Goal: Transaction & Acquisition: Purchase product/service

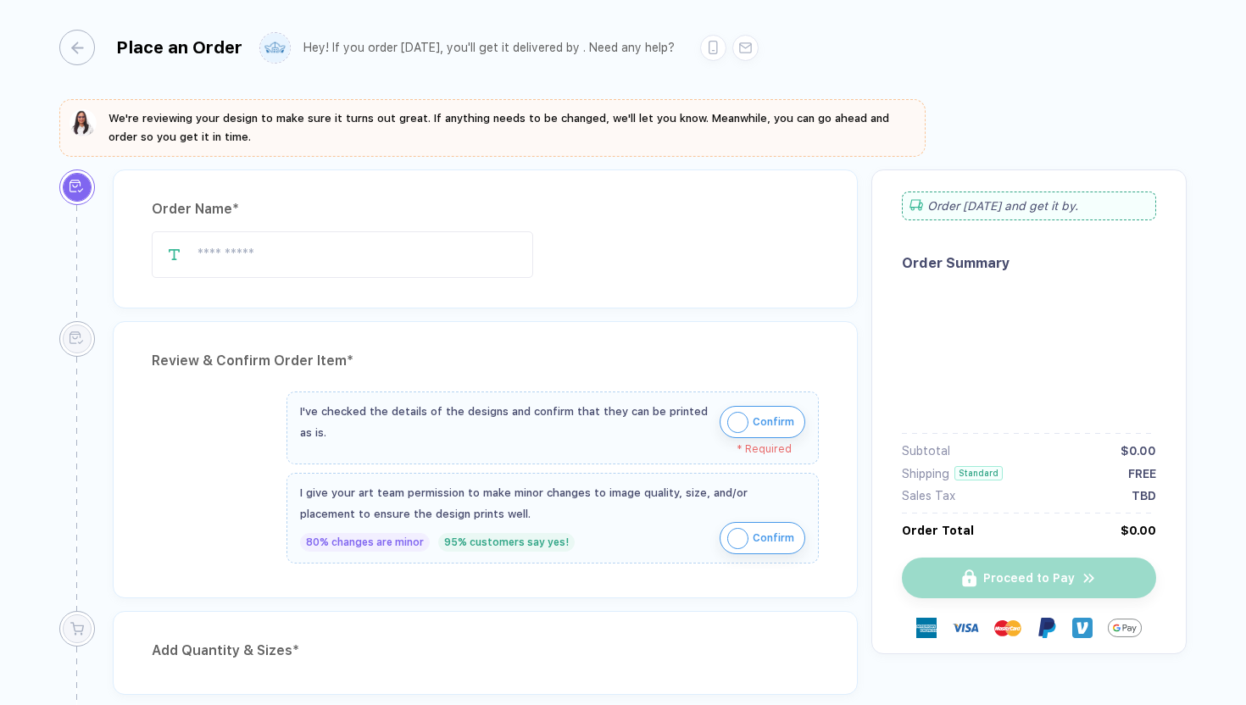
type input "**********"
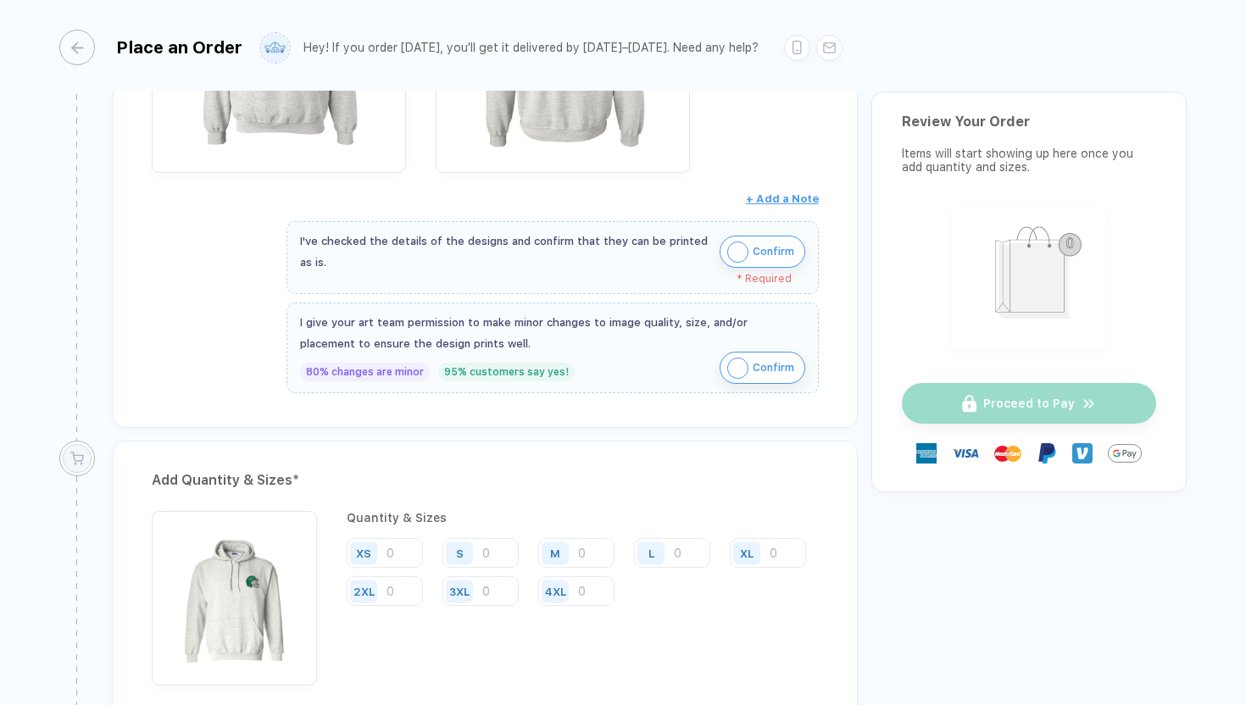
scroll to position [2149, 0]
click at [753, 363] on span "Confirm" at bounding box center [773, 367] width 42 height 27
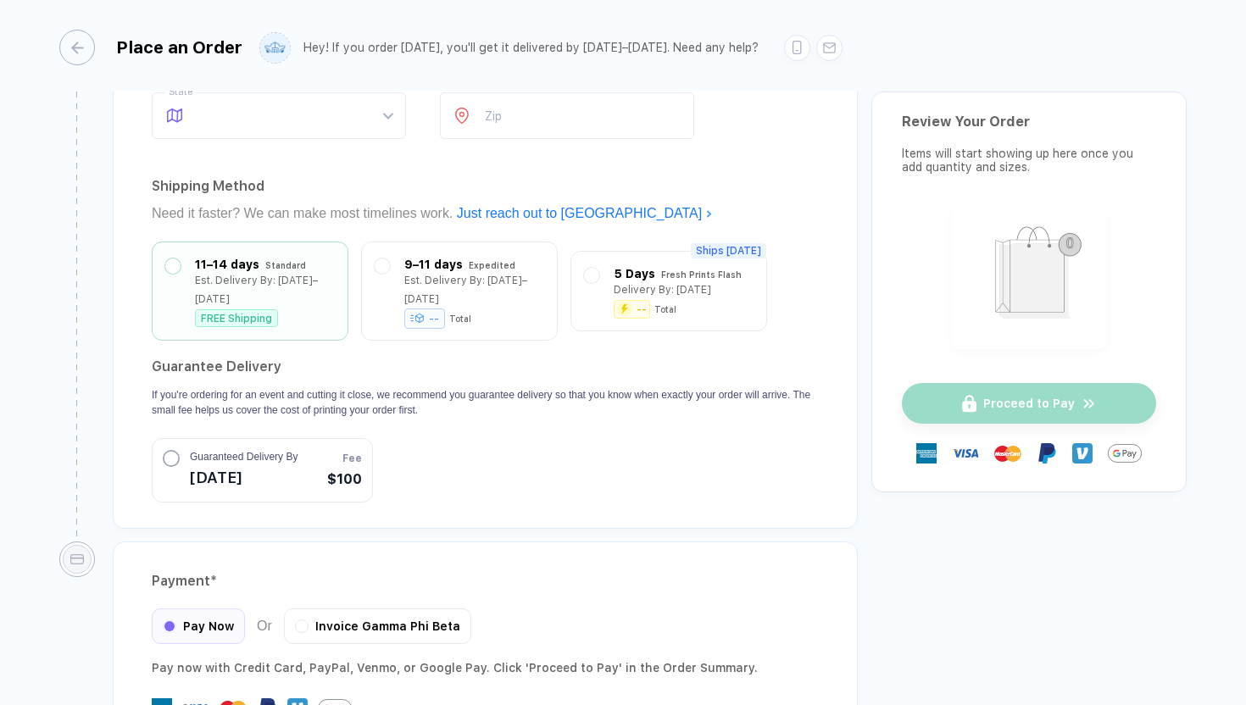
scroll to position [3952, 0]
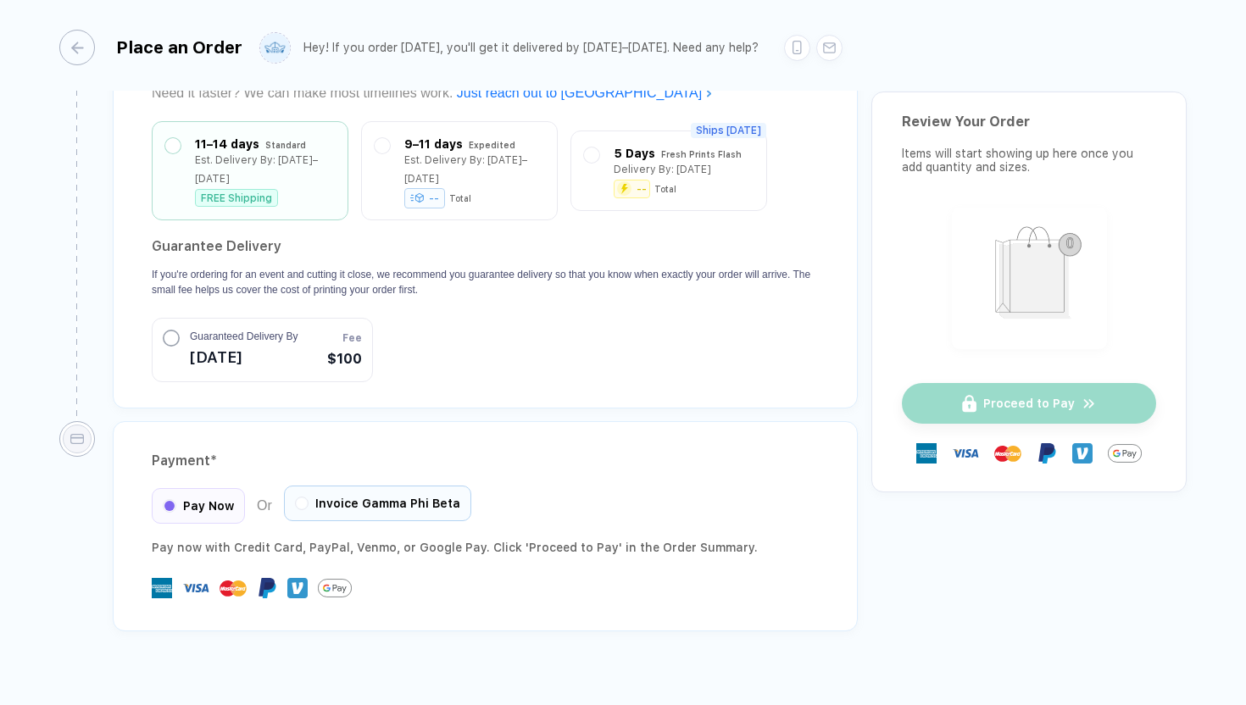
click at [400, 489] on div "Invoice Gamma Phi Beta" at bounding box center [377, 504] width 187 height 36
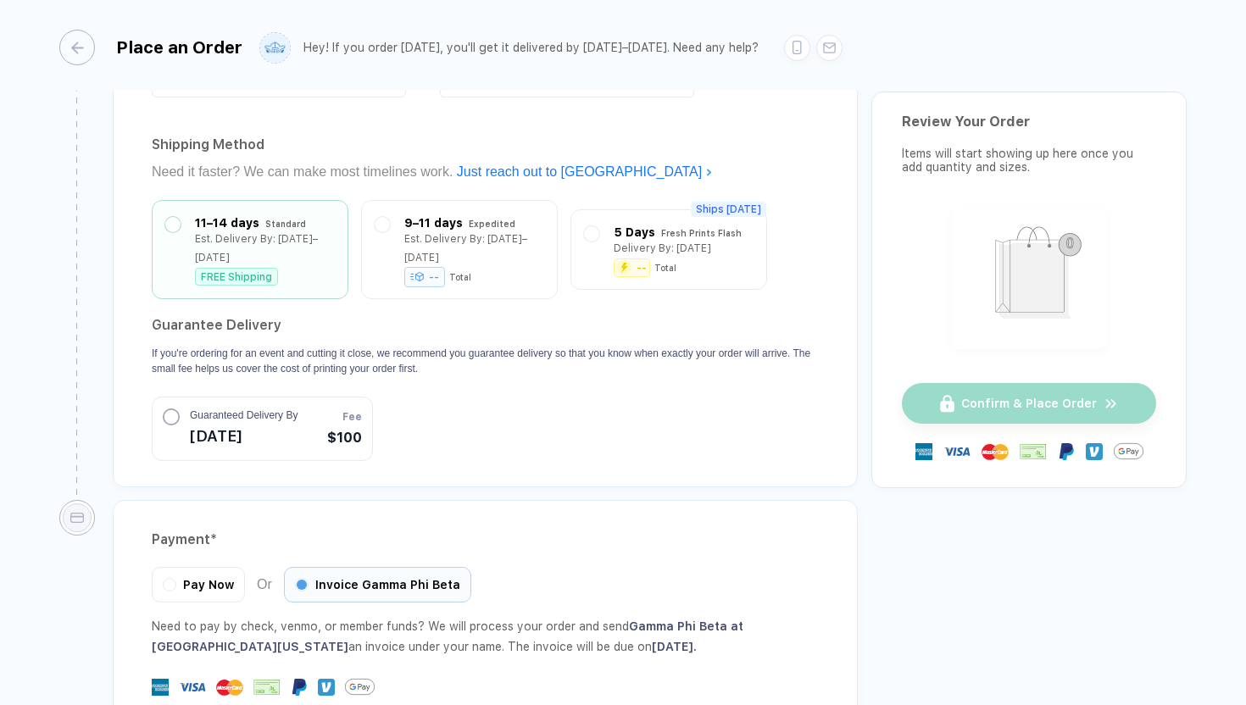
scroll to position [3869, 0]
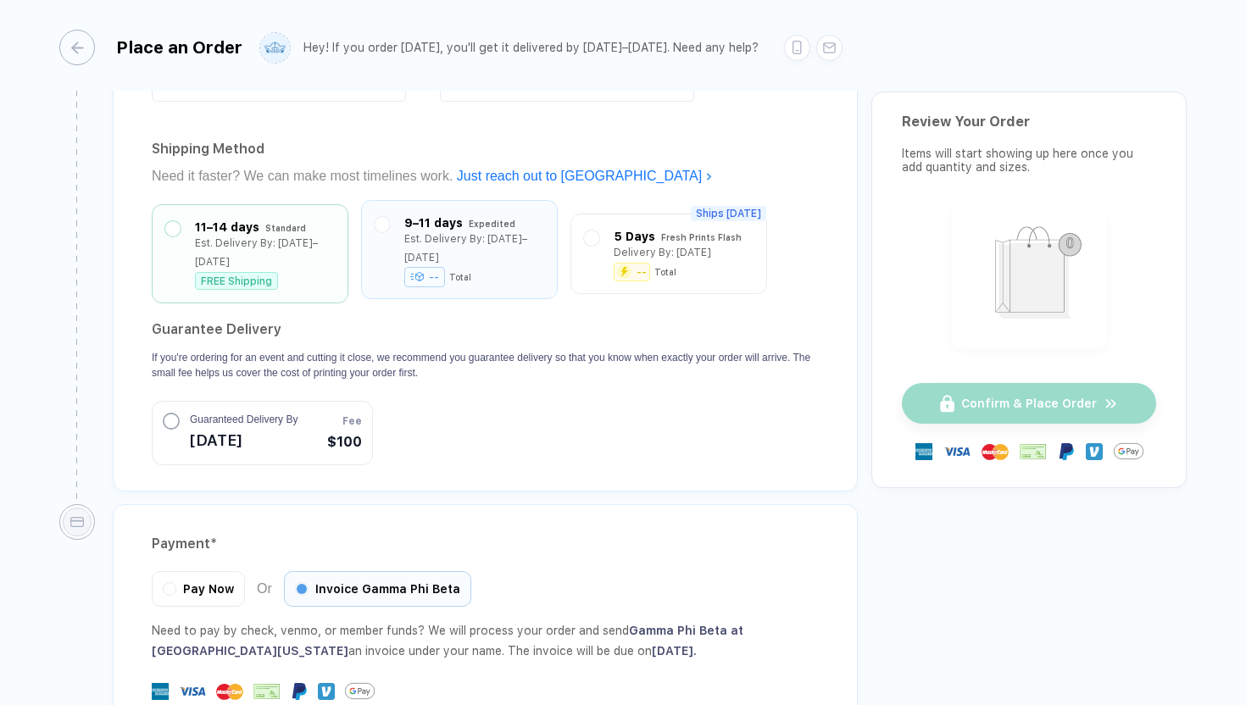
click at [403, 256] on div "9–11 days Expedited Est. Delivery By: [DATE]–[DATE] -- Total" at bounding box center [459, 249] width 197 height 99
click at [387, 217] on label at bounding box center [382, 224] width 15 height 15
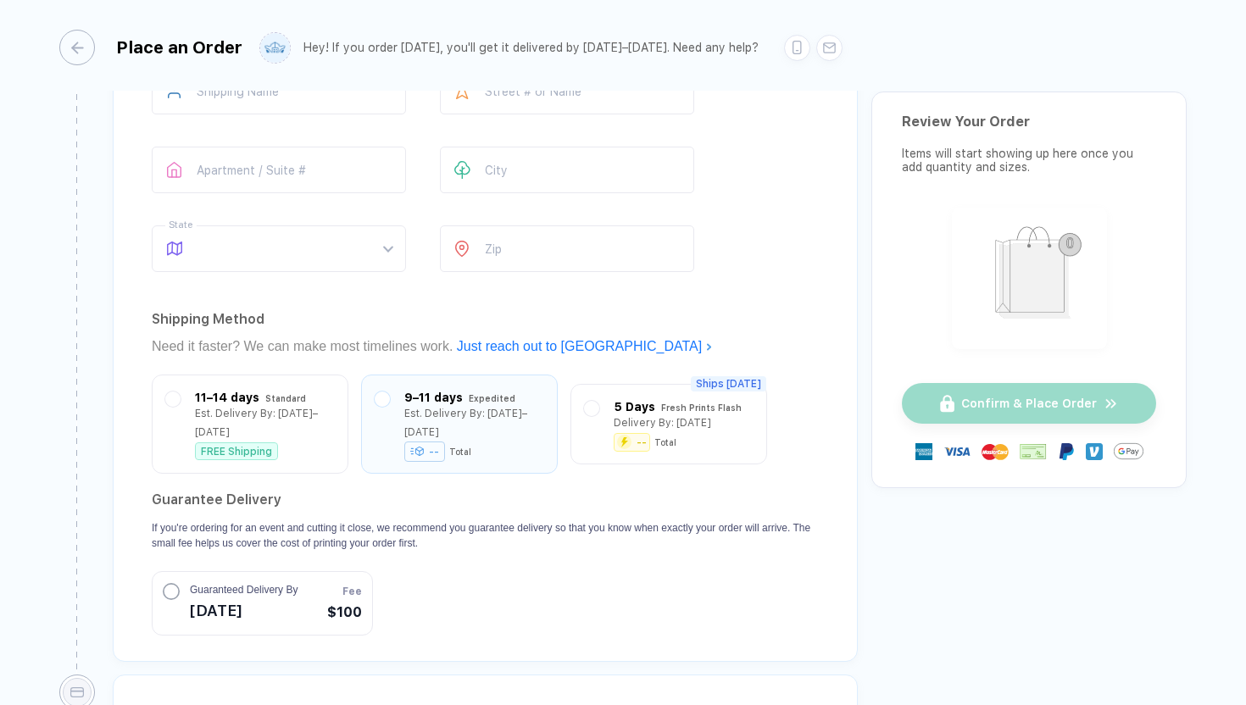
scroll to position [3699, 0]
click at [280, 437] on div "FREE Shipping" at bounding box center [265, 446] width 140 height 18
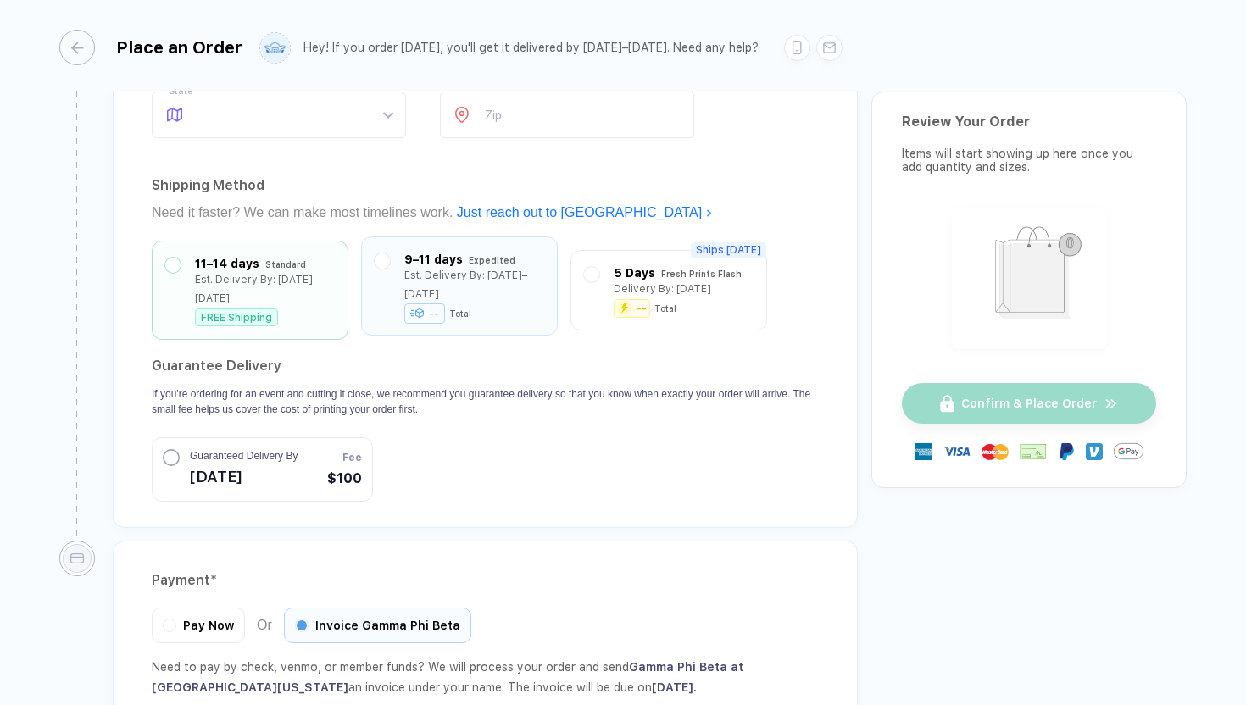
click at [497, 252] on div "Expedited" at bounding box center [492, 260] width 47 height 19
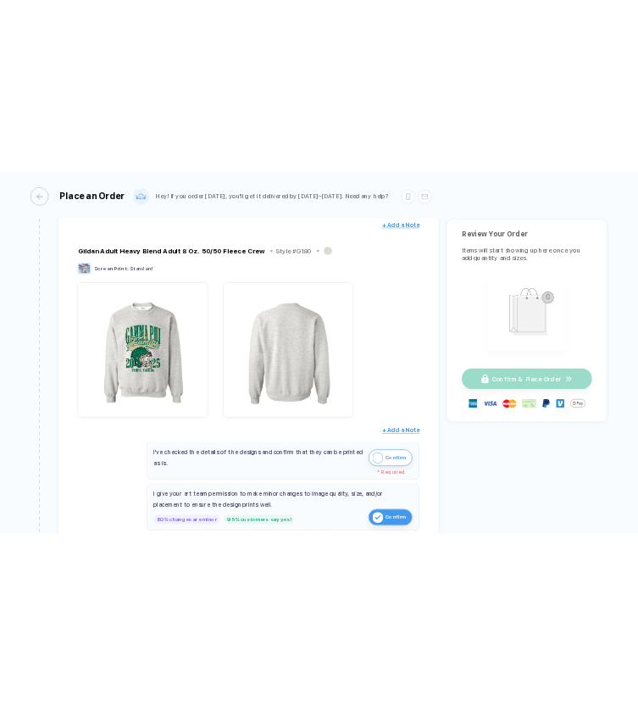
scroll to position [2309, 0]
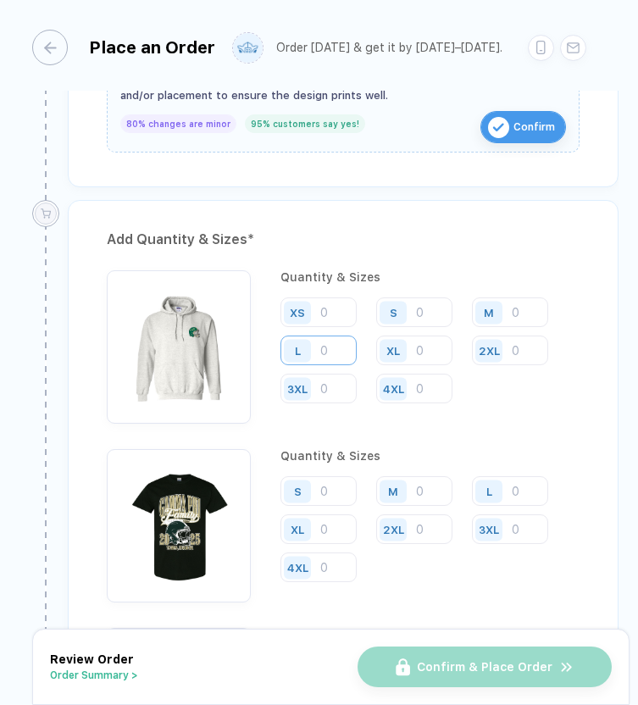
click at [330, 349] on input "number" at bounding box center [318, 351] width 76 height 30
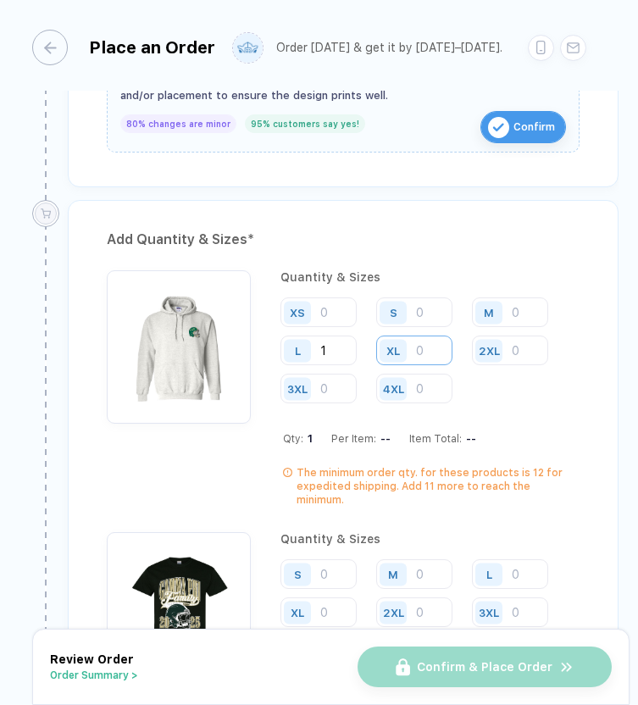
type input "1"
click at [432, 347] on input "number" at bounding box center [414, 351] width 76 height 30
type input "1"
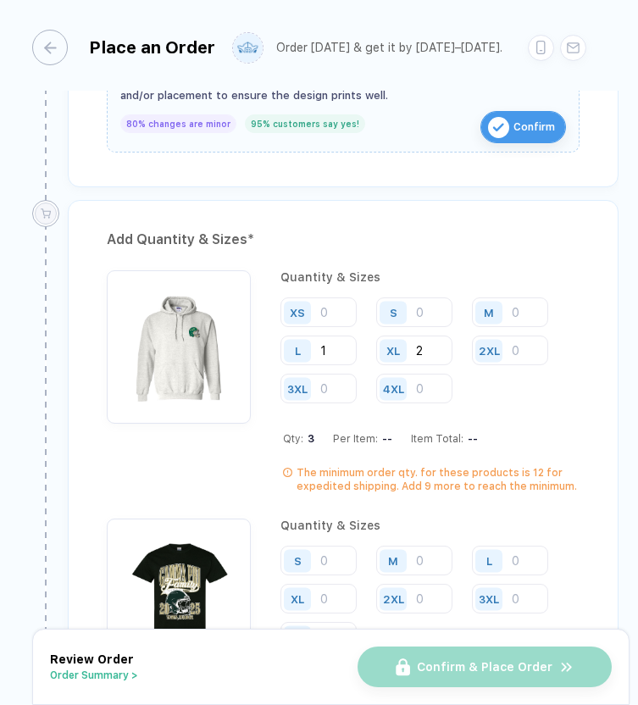
type input "2"
type input "3"
click at [338, 353] on input "1" at bounding box center [318, 351] width 76 height 30
type input "3"
type input "4"
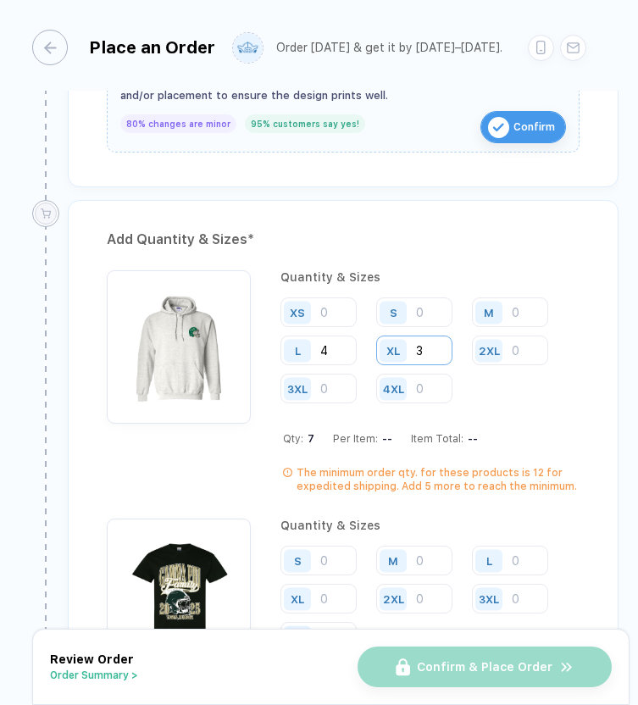
click at [437, 347] on input "3" at bounding box center [414, 351] width 76 height 30
type input "4"
click at [523, 308] on input "number" at bounding box center [510, 312] width 76 height 30
type input "1"
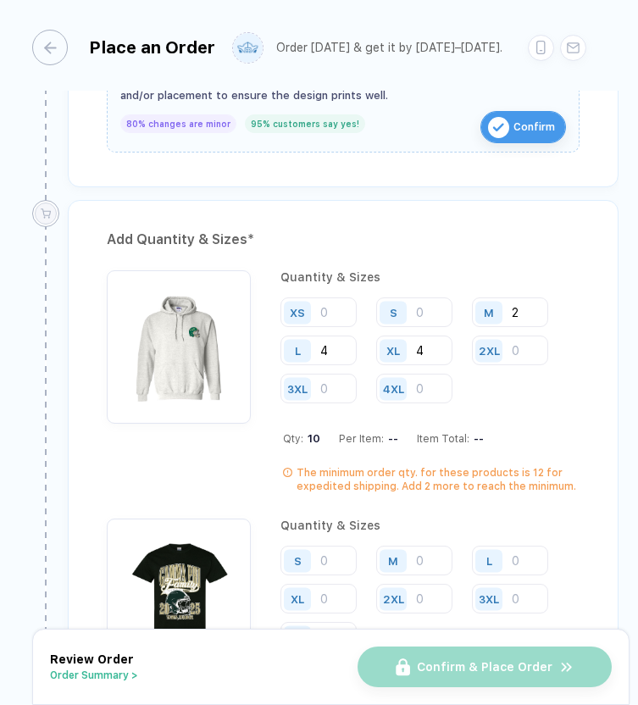
type input "2"
click at [434, 347] on input "4" at bounding box center [414, 351] width 76 height 30
type input "5"
click at [341, 349] on input "4" at bounding box center [318, 351] width 76 height 30
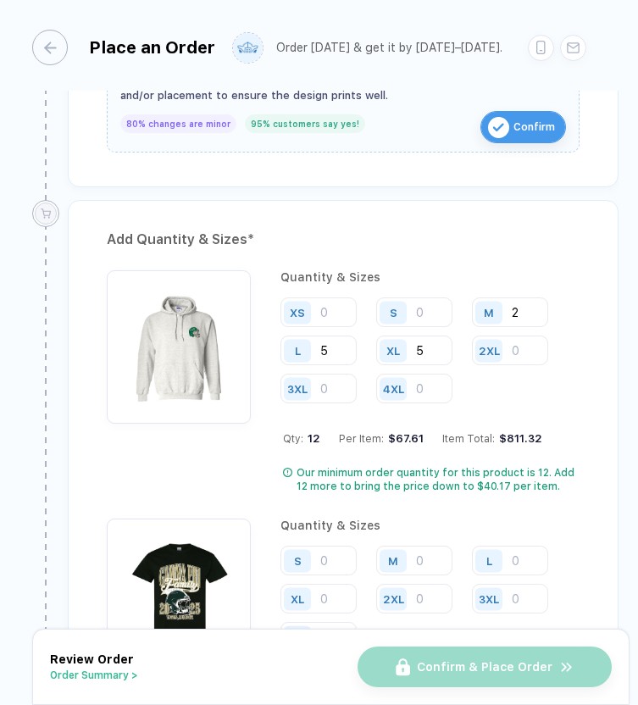
type input "5"
click at [436, 347] on input "5" at bounding box center [414, 351] width 76 height 30
type input "6"
click at [336, 343] on input "5" at bounding box center [318, 351] width 76 height 30
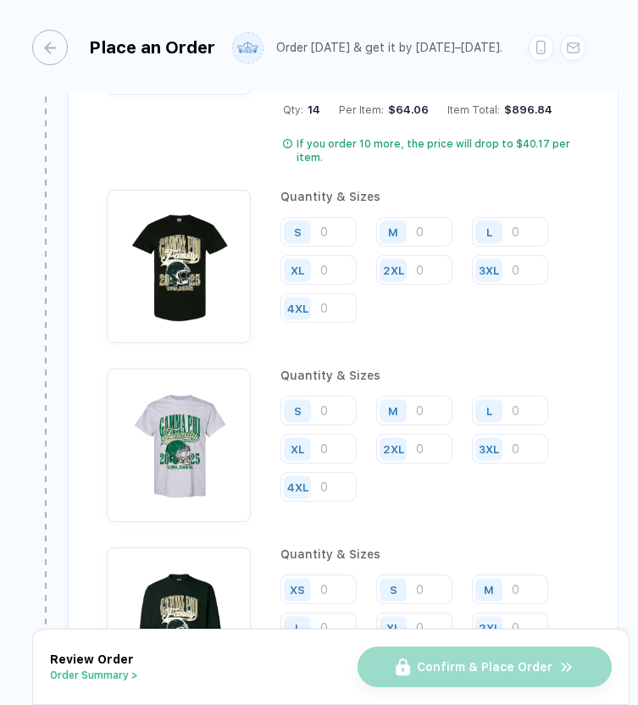
scroll to position [2469, 0]
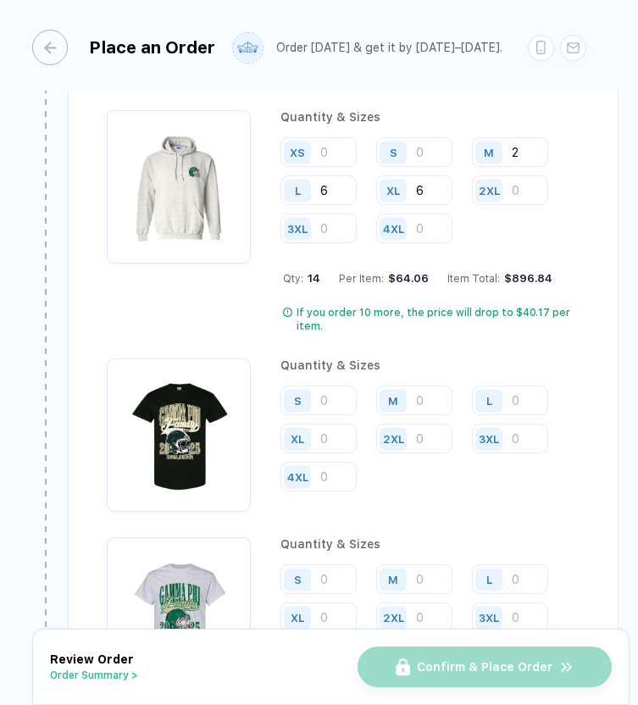
type input "6"
click at [436, 437] on input "number" at bounding box center [414, 439] width 76 height 30
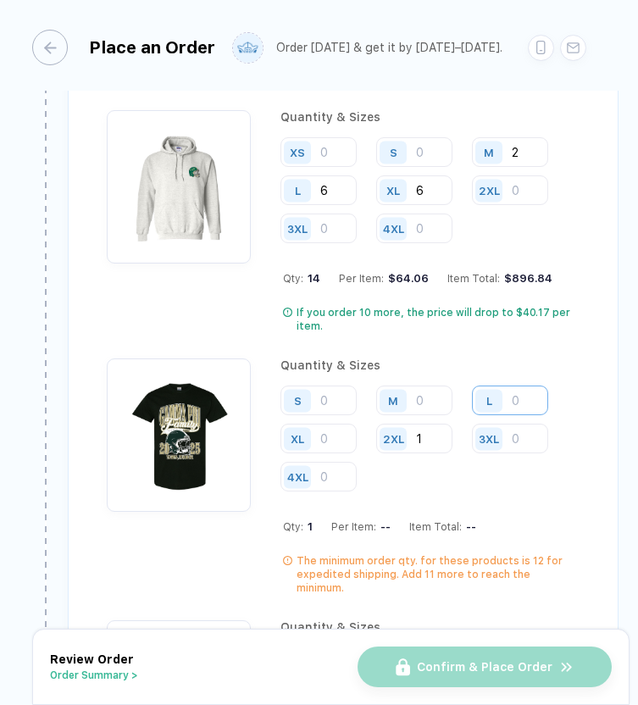
type input "1"
click at [524, 403] on input "number" at bounding box center [510, 401] width 76 height 30
type input "1"
click at [527, 434] on input "number" at bounding box center [510, 439] width 76 height 30
type input "1"
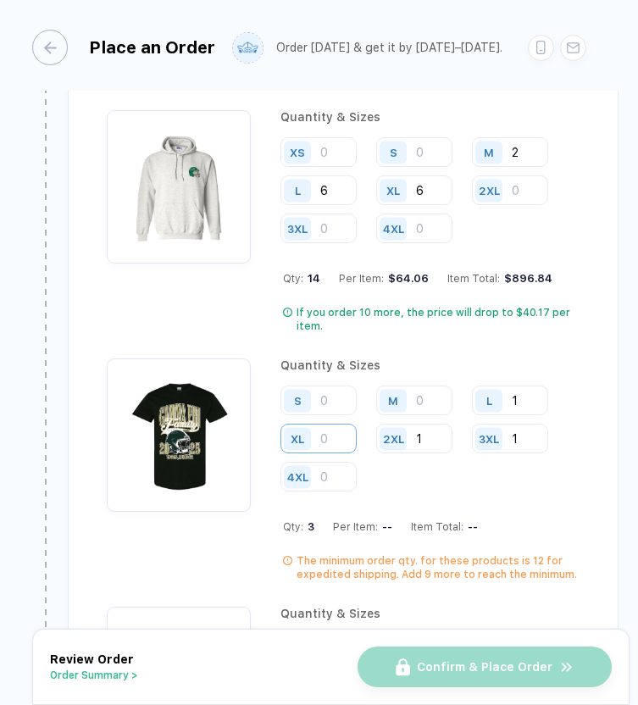
click at [336, 432] on input "number" at bounding box center [318, 439] width 76 height 30
type input "1"
click at [527, 395] on input "1" at bounding box center [510, 401] width 76 height 30
type input "2"
click at [431, 399] on input "number" at bounding box center [414, 401] width 76 height 30
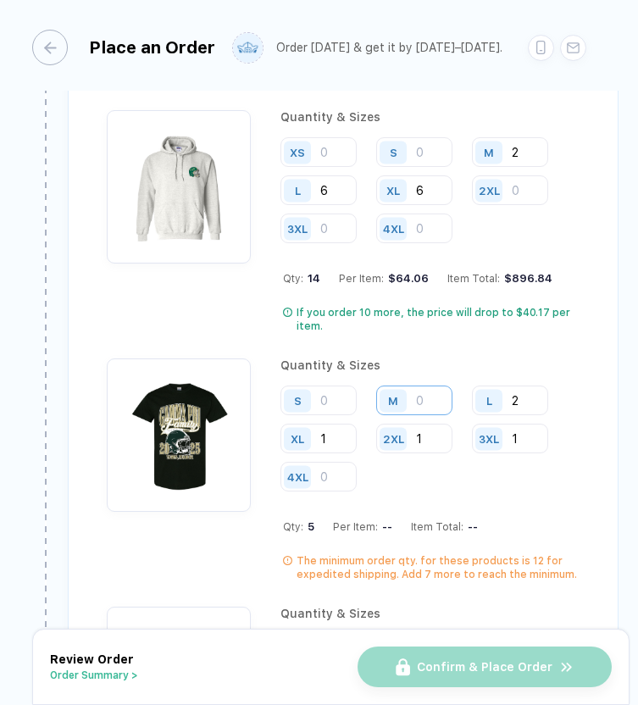
click at [431, 399] on input "number" at bounding box center [414, 401] width 76 height 30
type input "2"
click at [337, 434] on input "1" at bounding box center [318, 439] width 76 height 30
type input "2"
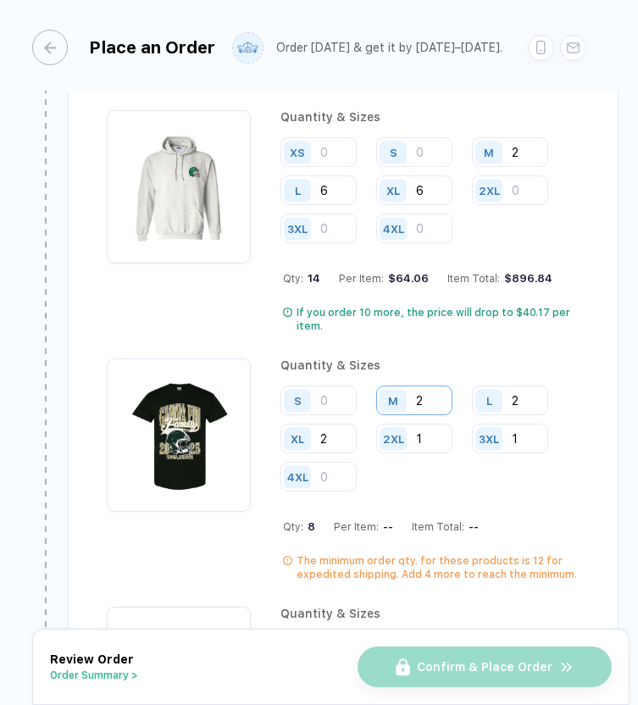
click at [426, 400] on input "2" at bounding box center [414, 401] width 76 height 30
type input "3"
click at [330, 435] on input "2" at bounding box center [318, 439] width 76 height 30
type input "3"
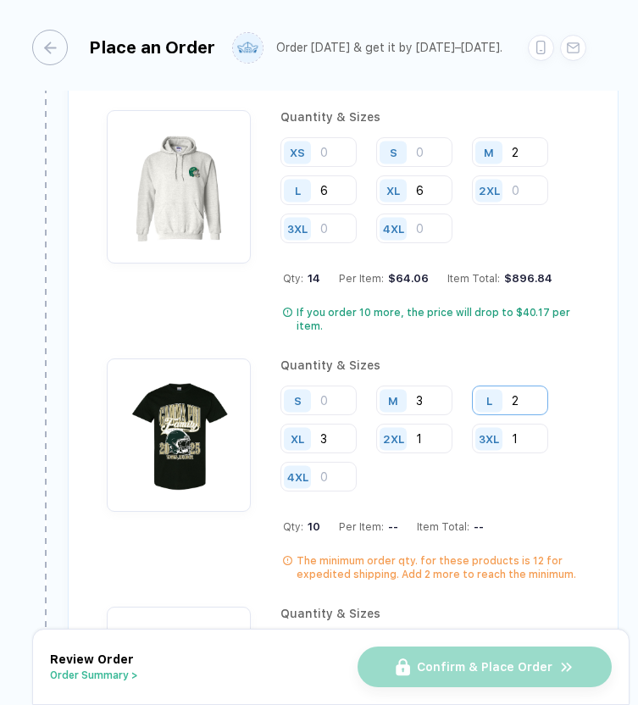
click at [528, 398] on input "2" at bounding box center [510, 401] width 76 height 30
type input "3"
click at [431, 403] on input "3" at bounding box center [414, 401] width 76 height 30
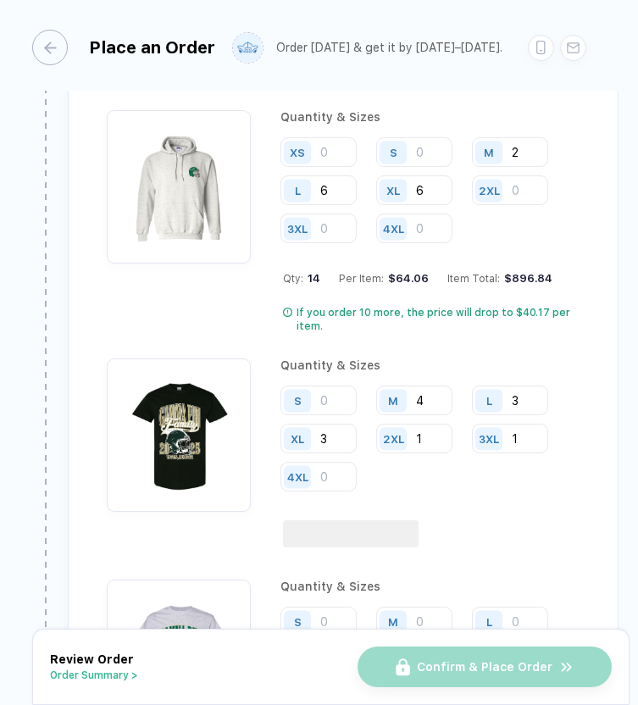
type input "4"
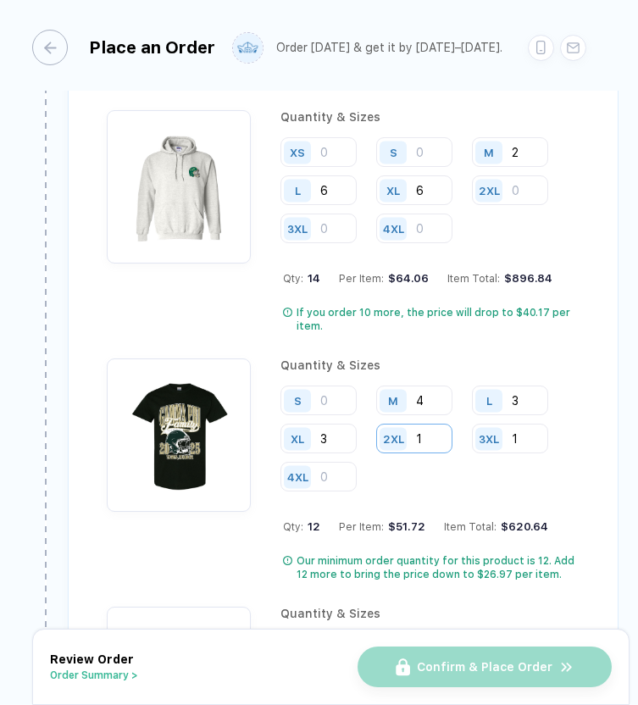
click at [435, 435] on input "1" at bounding box center [414, 439] width 76 height 30
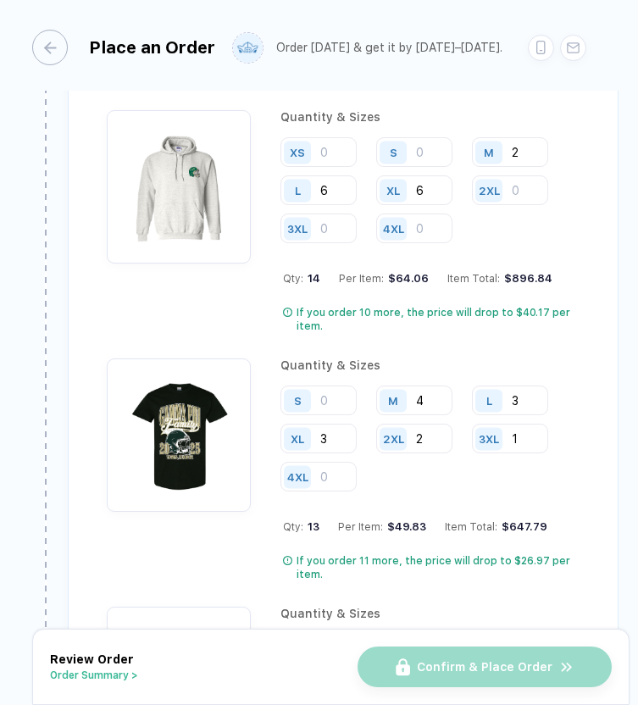
type input "2"
click at [536, 397] on input "3" at bounding box center [510, 401] width 76 height 30
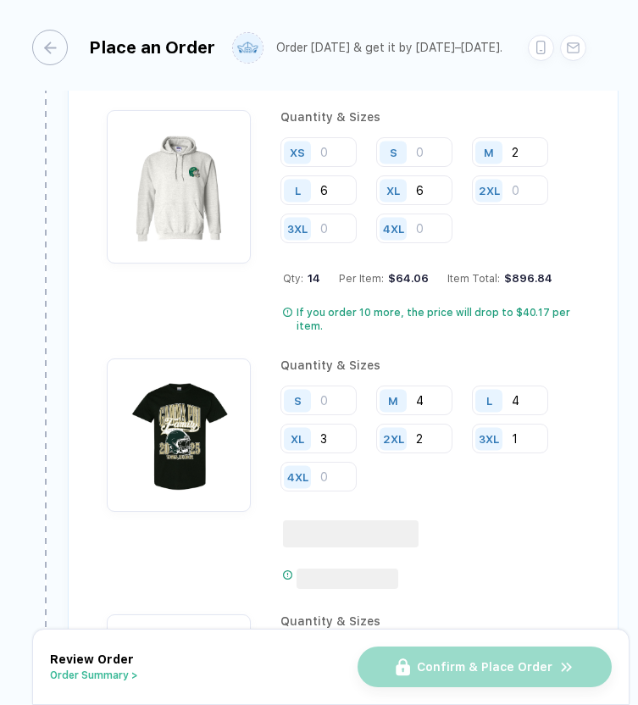
type input "4"
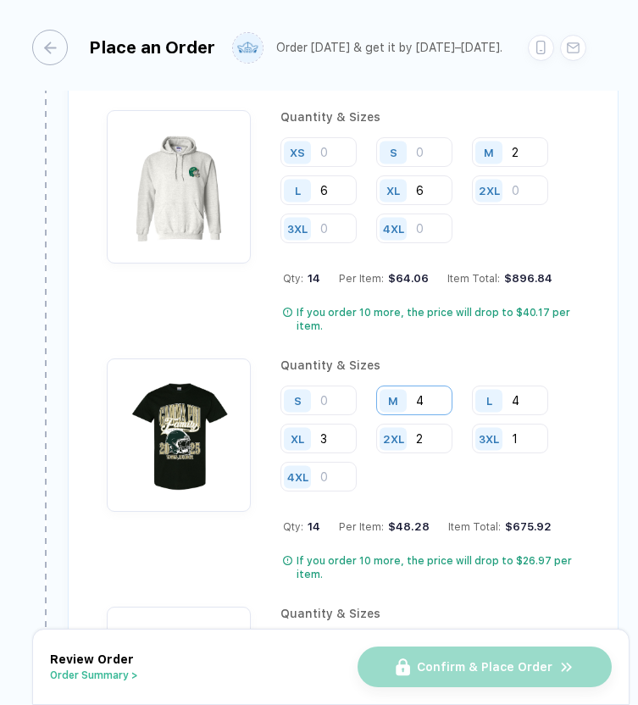
click at [430, 397] on input "4" at bounding box center [414, 401] width 76 height 30
type input "6"
click at [337, 436] on input "3" at bounding box center [318, 439] width 76 height 30
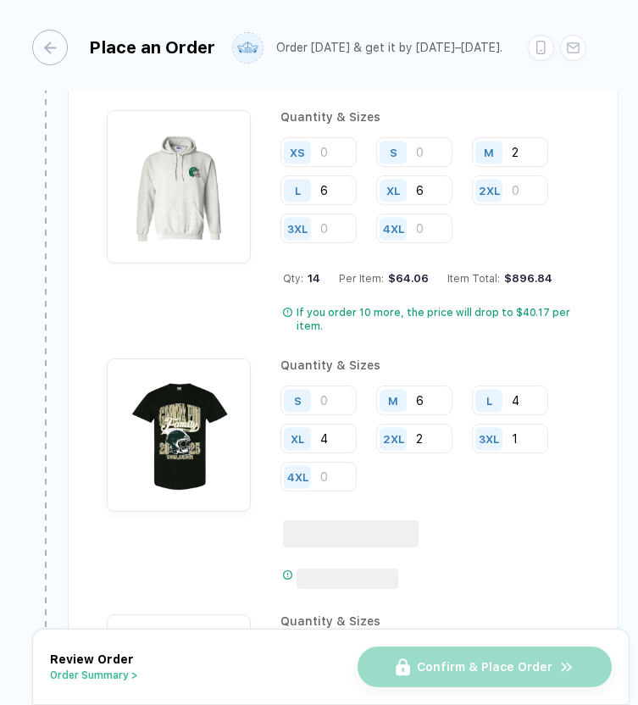
type input "4"
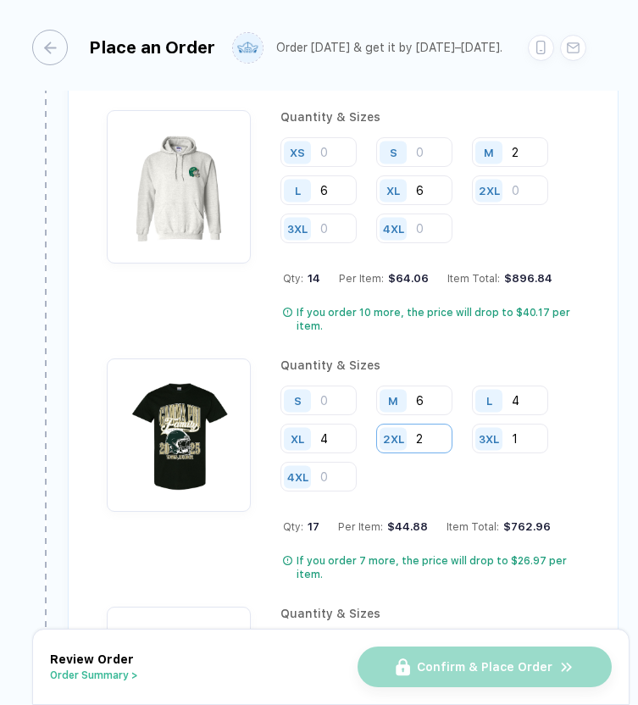
click at [433, 437] on input "2" at bounding box center [414, 439] width 76 height 30
type input "3"
click at [426, 397] on input "6" at bounding box center [414, 401] width 76 height 30
type input "7"
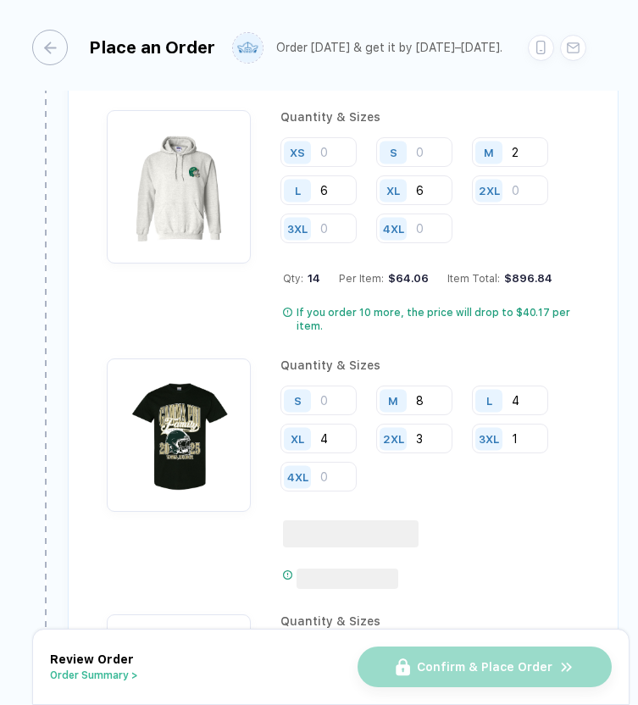
type input "8"
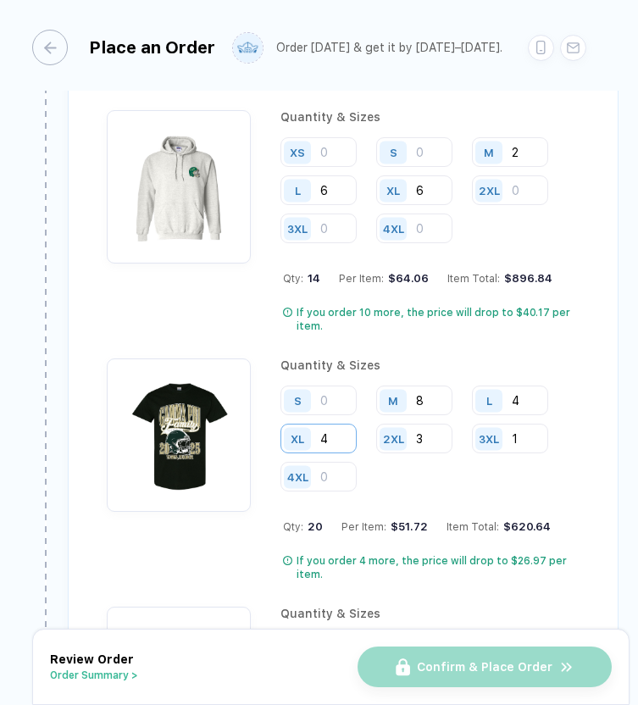
click at [336, 437] on input "4" at bounding box center [318, 439] width 76 height 30
type input "5"
click at [531, 397] on input "4" at bounding box center [510, 401] width 76 height 30
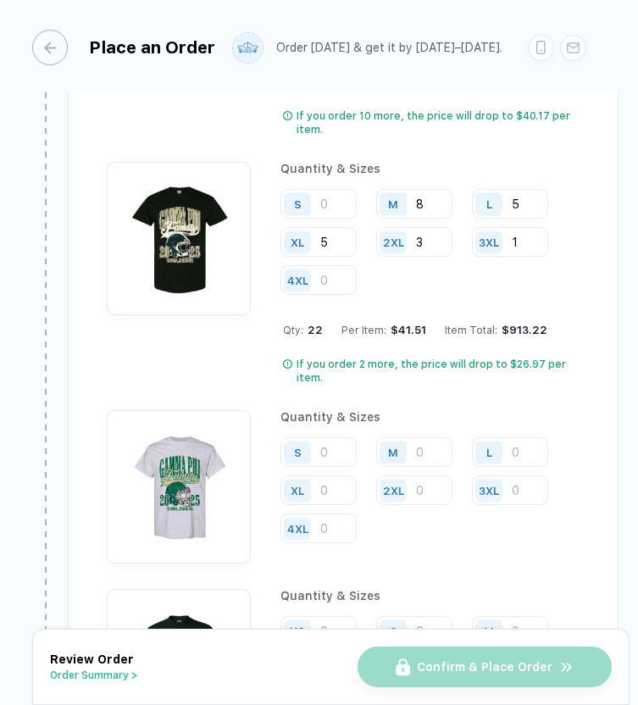
scroll to position [2693, 0]
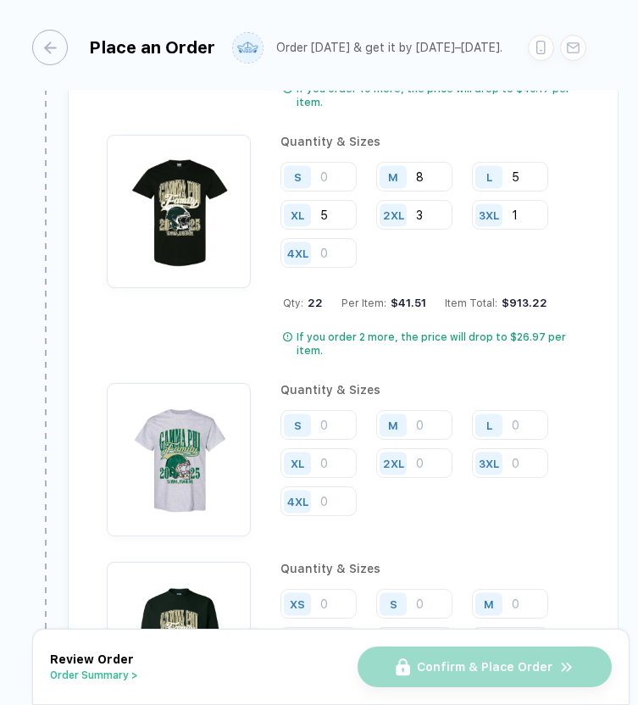
type input "5"
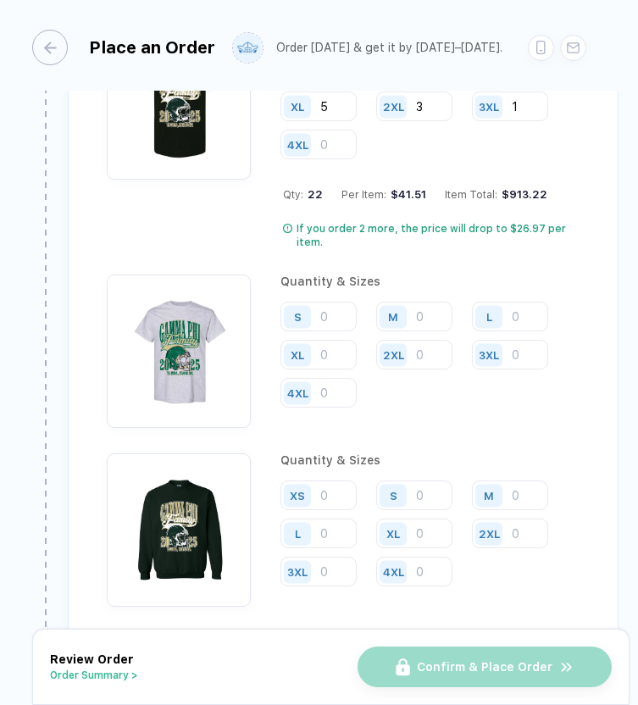
scroll to position [2803, 0]
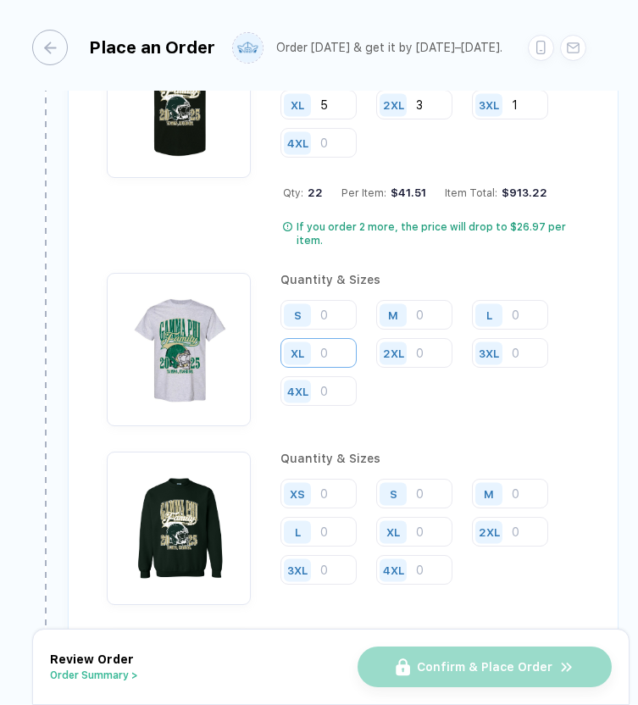
click at [346, 347] on input "number" at bounding box center [318, 353] width 76 height 30
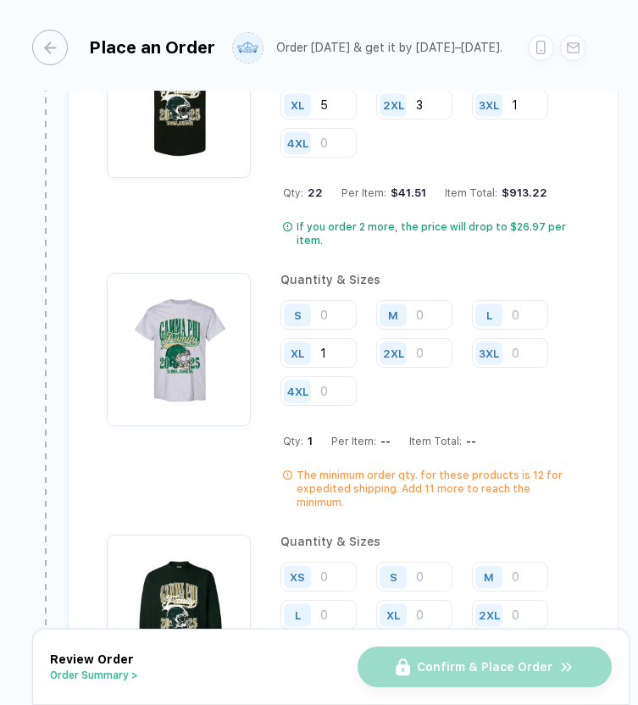
type input "1"
click at [529, 311] on input "number" at bounding box center [510, 315] width 76 height 30
type input "1"
click at [349, 353] on input "1" at bounding box center [318, 353] width 76 height 30
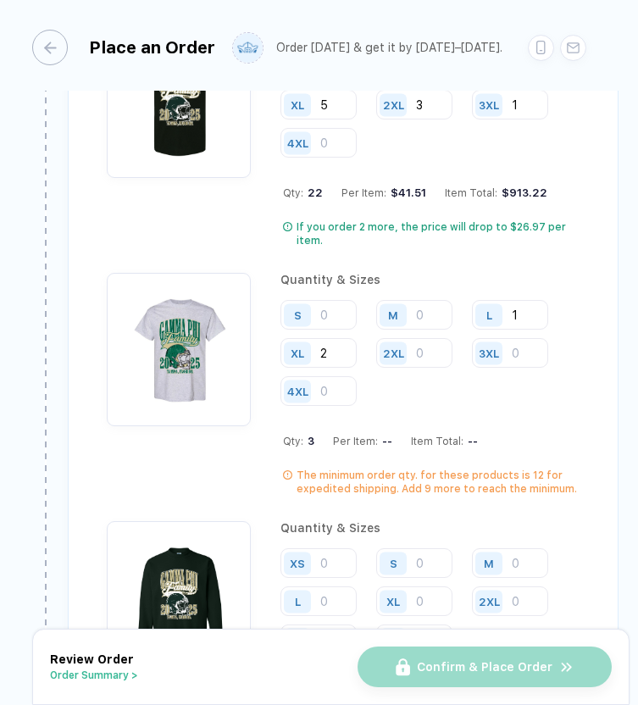
type input "2"
type input "3"
click at [534, 314] on input "1" at bounding box center [510, 315] width 76 height 30
type input "3"
click at [333, 357] on input "3" at bounding box center [318, 353] width 76 height 30
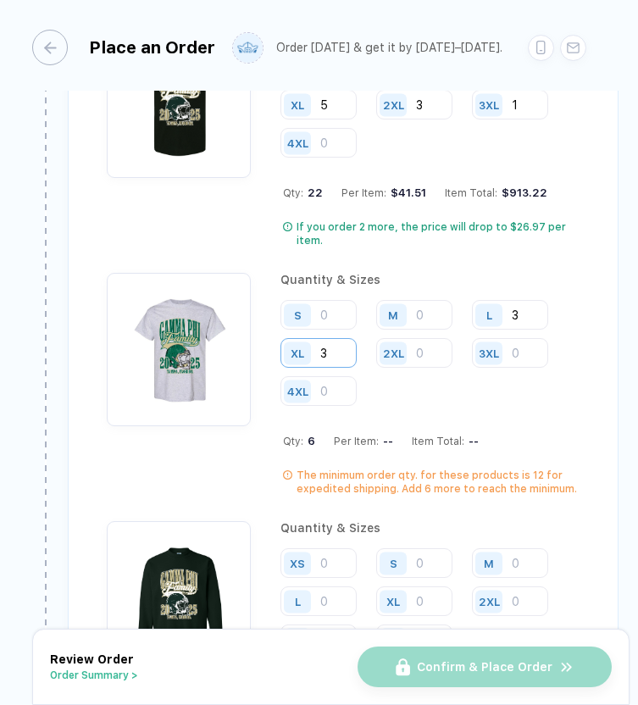
click at [333, 357] on input "3" at bounding box center [318, 353] width 76 height 30
type input "4"
click at [441, 310] on input "number" at bounding box center [414, 315] width 76 height 30
type input "1"
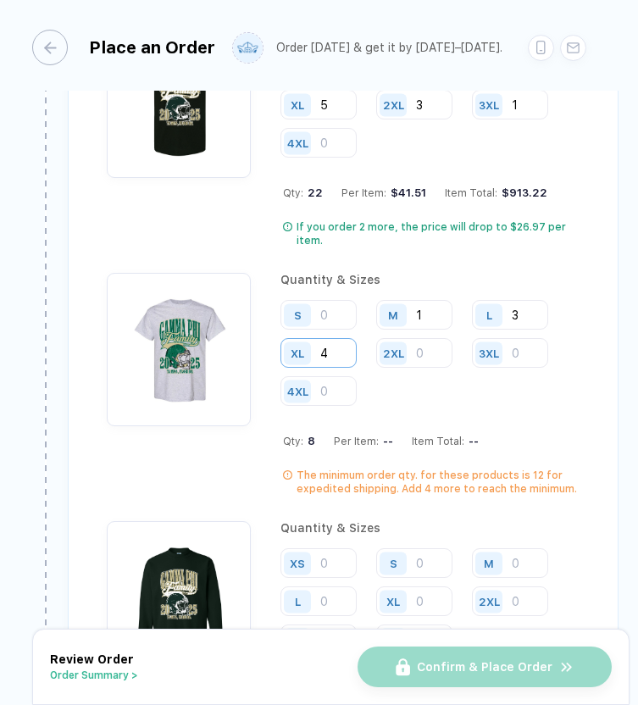
click at [341, 353] on input "4" at bounding box center [318, 353] width 76 height 30
type input "5"
click at [346, 308] on input "number" at bounding box center [318, 315] width 76 height 30
type input "1"
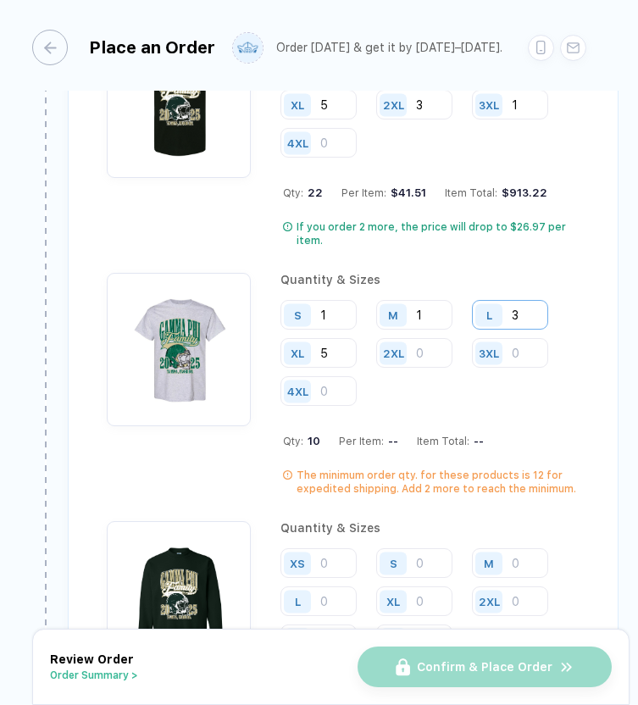
click at [524, 317] on input "3" at bounding box center [510, 315] width 76 height 30
type input "4"
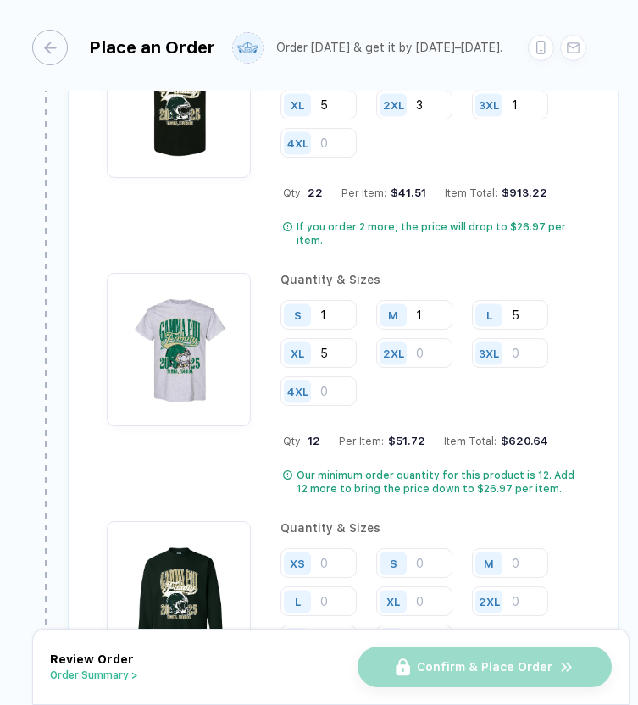
type input "5"
click at [530, 352] on input "number" at bounding box center [510, 353] width 76 height 30
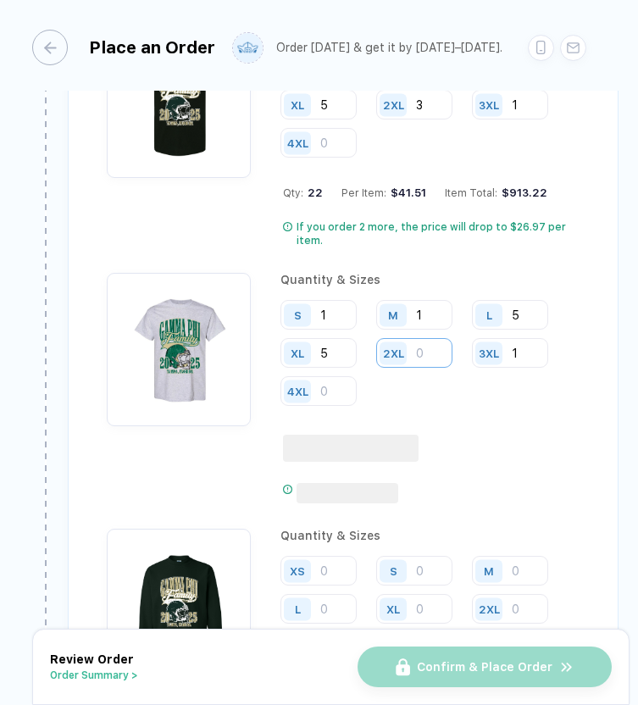
type input "1"
click at [435, 348] on input "number" at bounding box center [414, 353] width 76 height 30
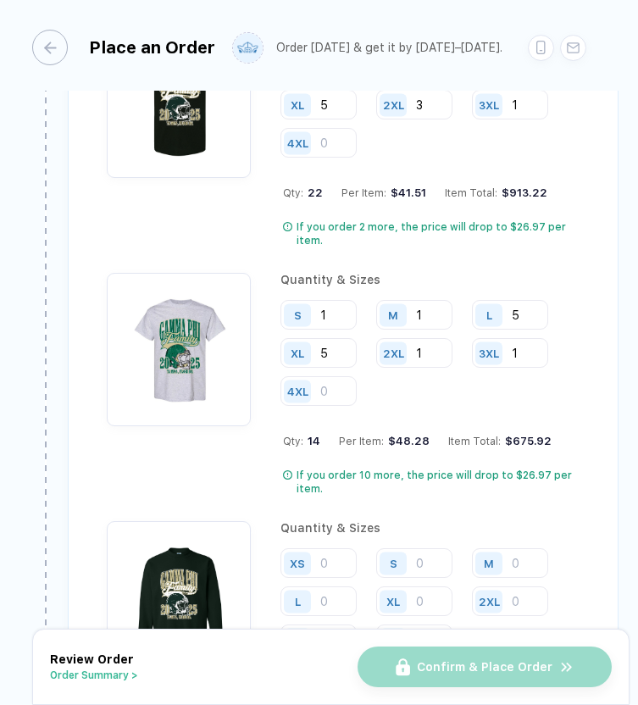
type input "1"
click at [436, 309] on input "1" at bounding box center [414, 315] width 76 height 30
type input "2"
click at [536, 314] on input "5" at bounding box center [510, 315] width 76 height 30
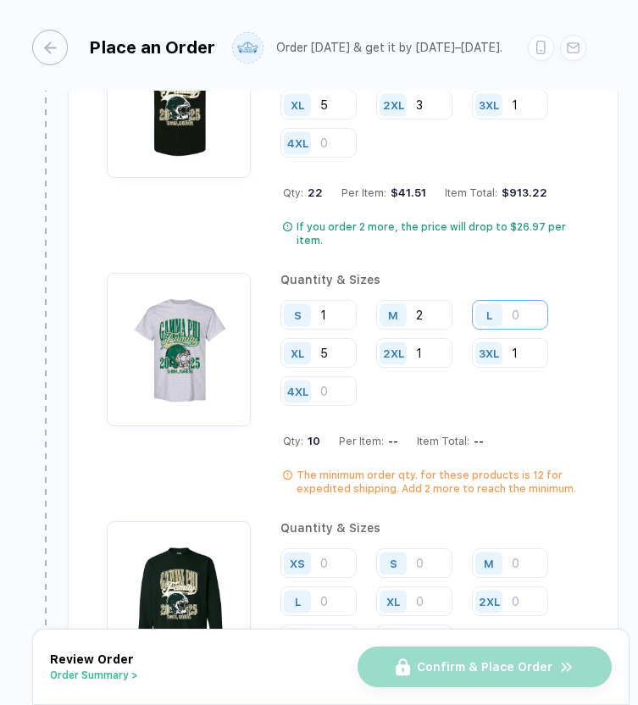
type input "6"
type input "5"
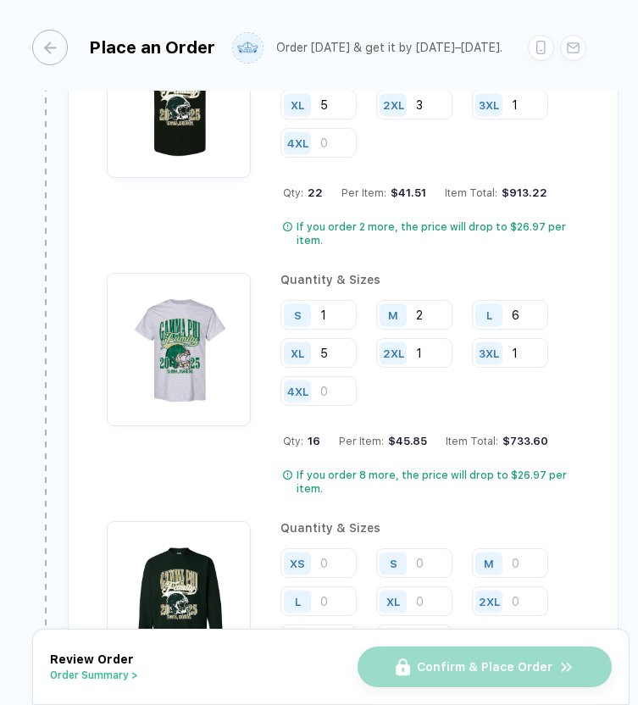
type input "6"
click at [341, 351] on input "5" at bounding box center [318, 353] width 76 height 30
type input "6"
click at [532, 317] on input "6" at bounding box center [510, 315] width 76 height 30
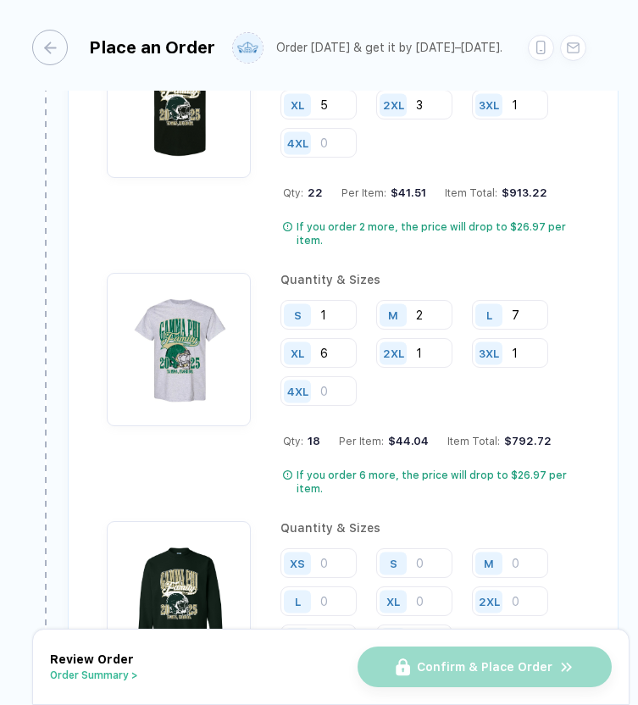
type input "7"
click at [434, 314] on input "2" at bounding box center [414, 315] width 76 height 30
type input "3"
click at [532, 309] on input "7" at bounding box center [510, 315] width 76 height 30
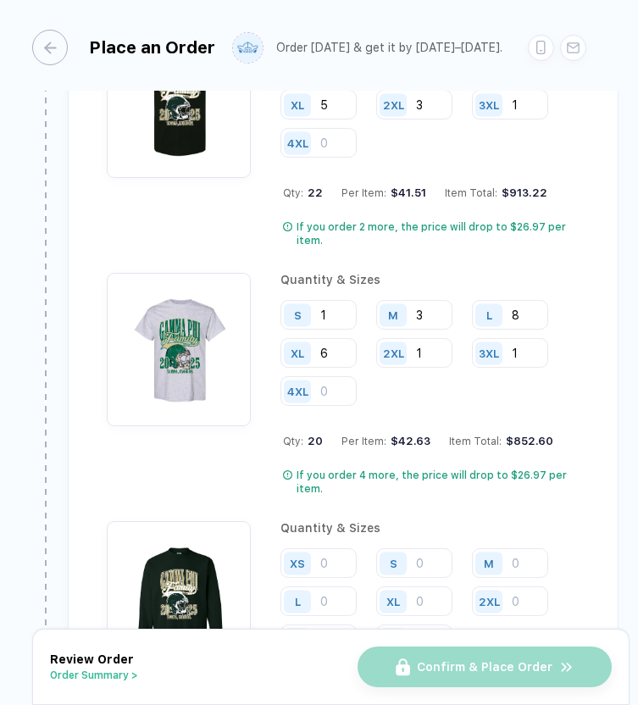
type input "8"
click at [331, 351] on input "6" at bounding box center [318, 353] width 76 height 30
type input "9"
click at [530, 318] on input "8" at bounding box center [510, 315] width 76 height 30
type input "9"
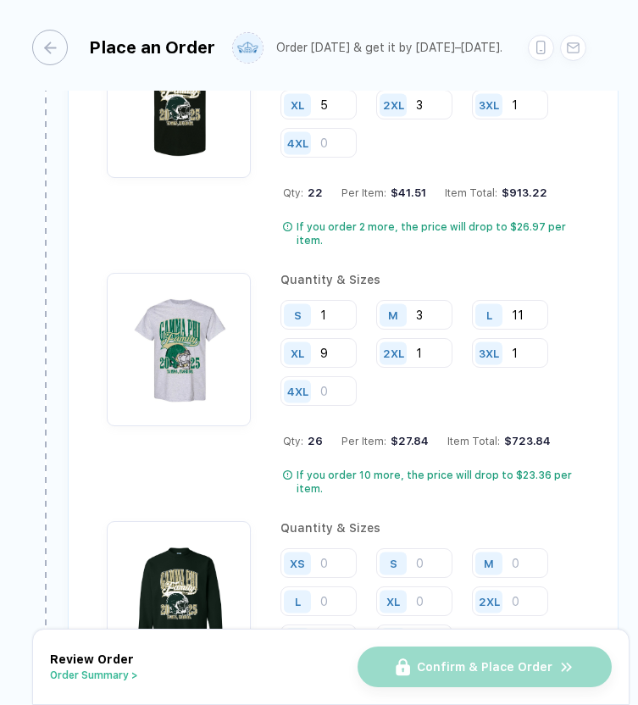
type input "11"
click at [425, 351] on input "1" at bounding box center [414, 353] width 76 height 30
type input "3"
click at [434, 314] on input "3" at bounding box center [414, 315] width 76 height 30
type input "4"
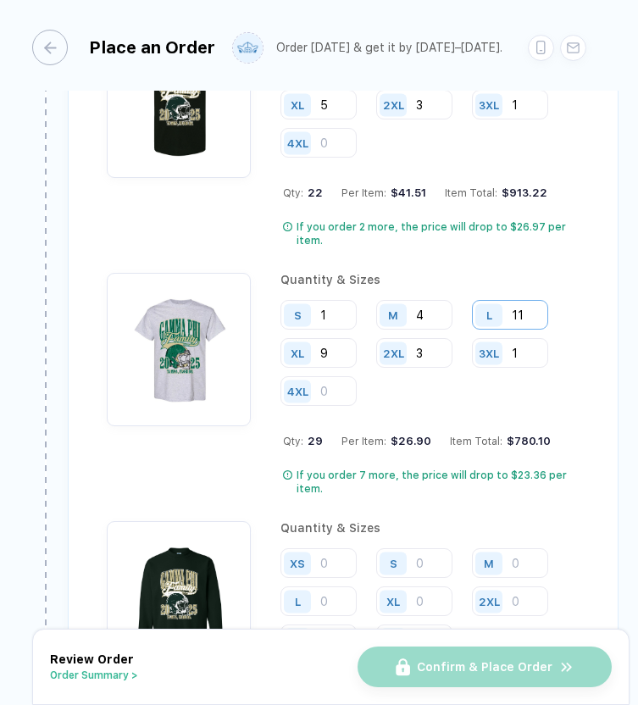
click at [530, 314] on input "11" at bounding box center [510, 315] width 76 height 30
type input "15"
click at [429, 351] on input "3" at bounding box center [414, 353] width 76 height 30
type input "4"
click at [331, 311] on input "1" at bounding box center [318, 315] width 76 height 30
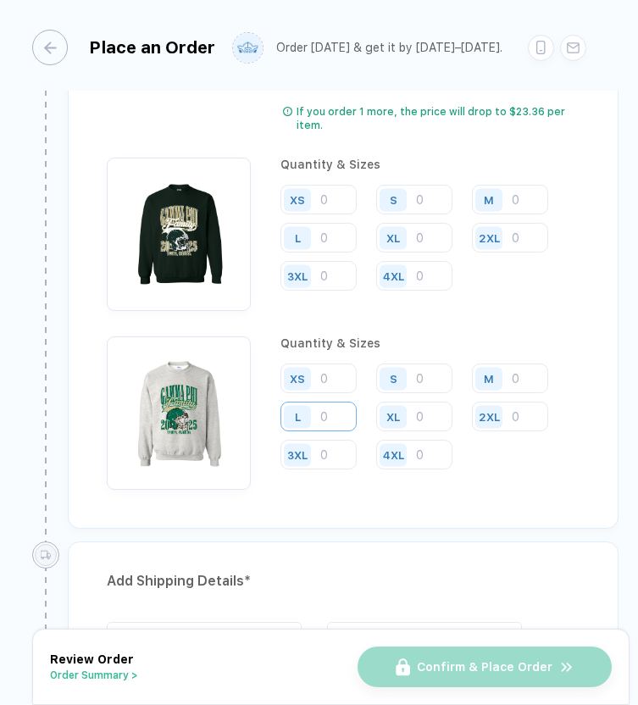
scroll to position [3192, 0]
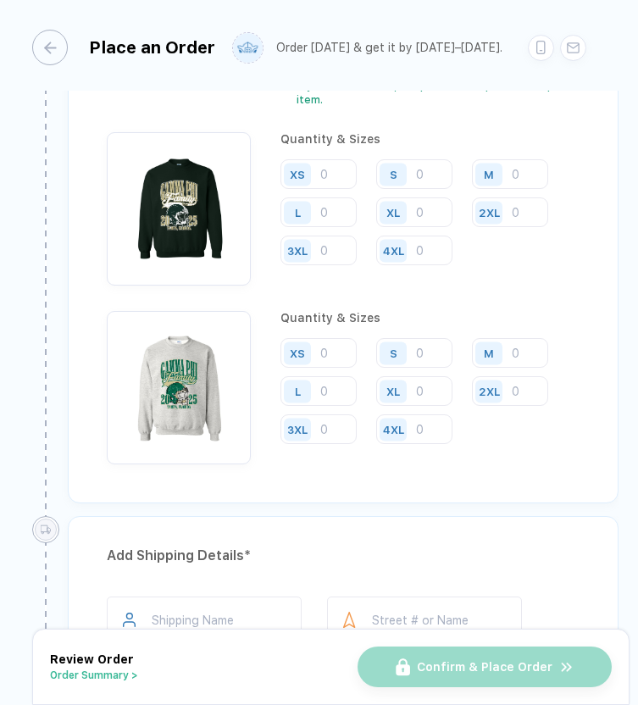
type input "2"
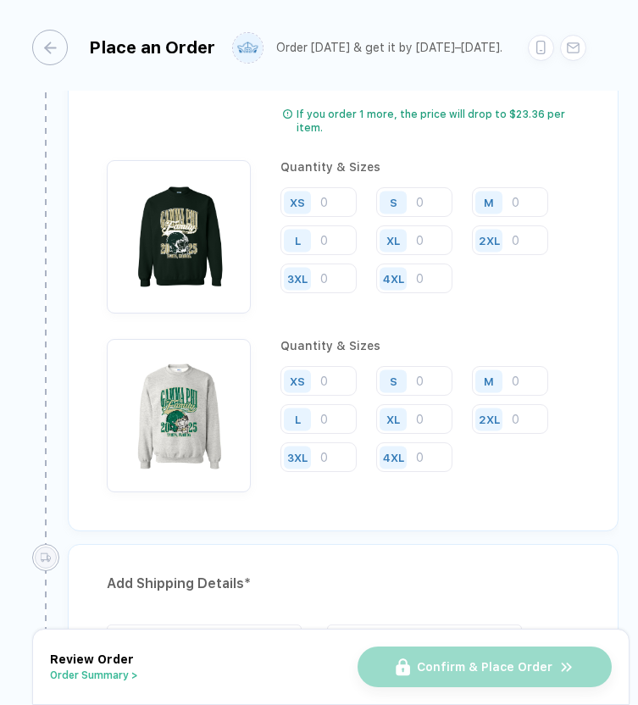
scroll to position [3157, 0]
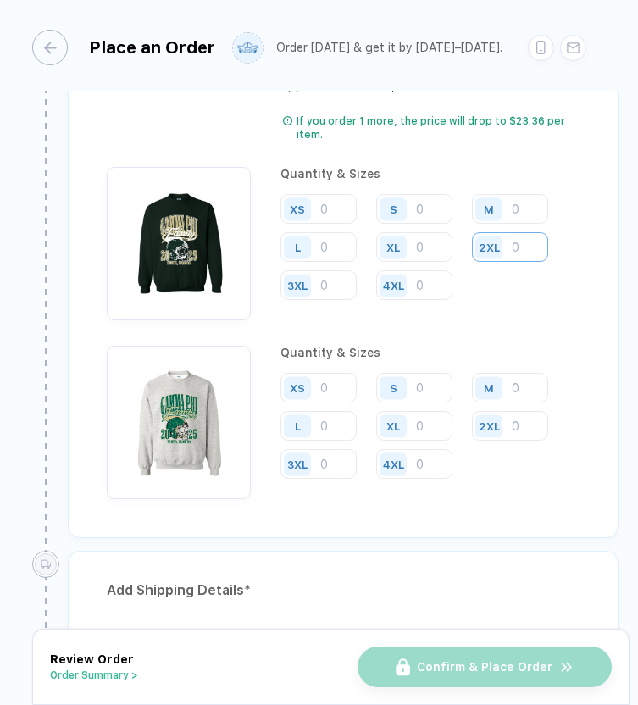
click at [527, 250] on input "number" at bounding box center [510, 247] width 76 height 30
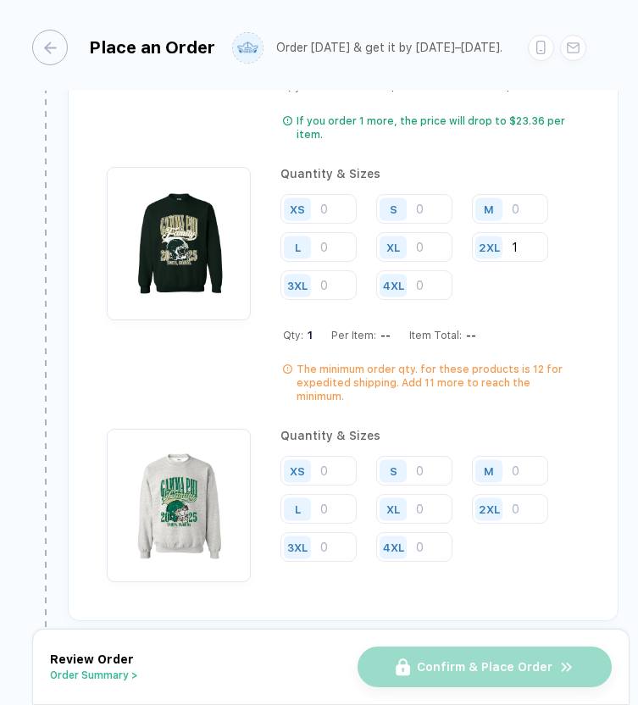
type input "1"
click at [325, 252] on input "number" at bounding box center [318, 247] width 76 height 30
type input "1"
click at [533, 246] on input "1" at bounding box center [510, 247] width 76 height 30
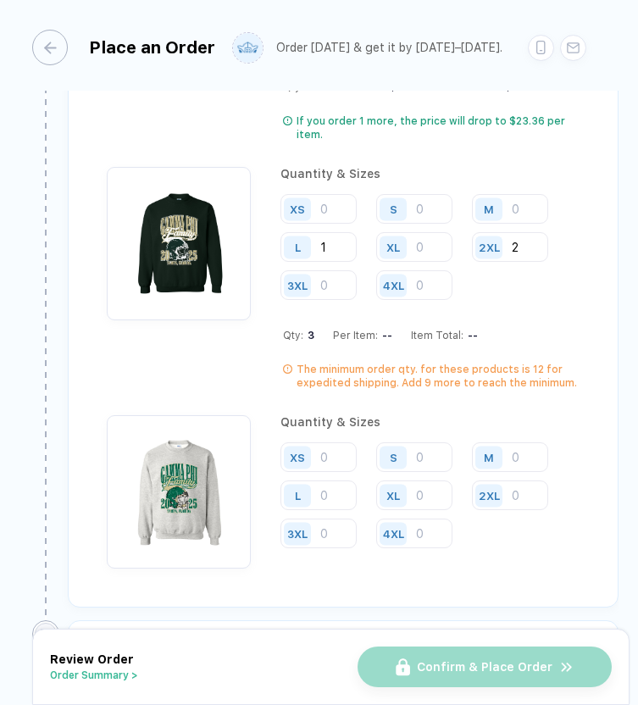
type input "2"
click at [439, 244] on input "number" at bounding box center [414, 247] width 76 height 30
type input "1"
type input "4"
click at [523, 207] on input "number" at bounding box center [510, 209] width 76 height 30
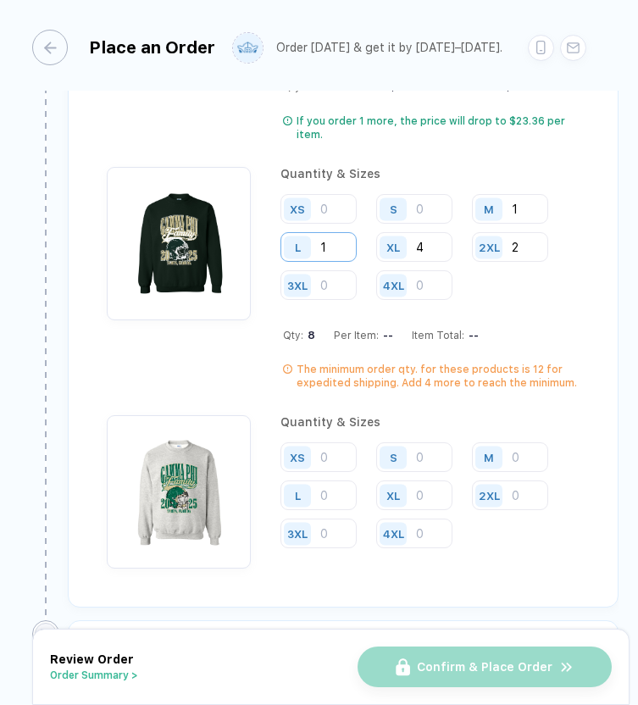
type input "1"
click at [342, 243] on input "1" at bounding box center [318, 247] width 76 height 30
type input "2"
click at [438, 247] on input "4" at bounding box center [414, 247] width 76 height 30
type input "5"
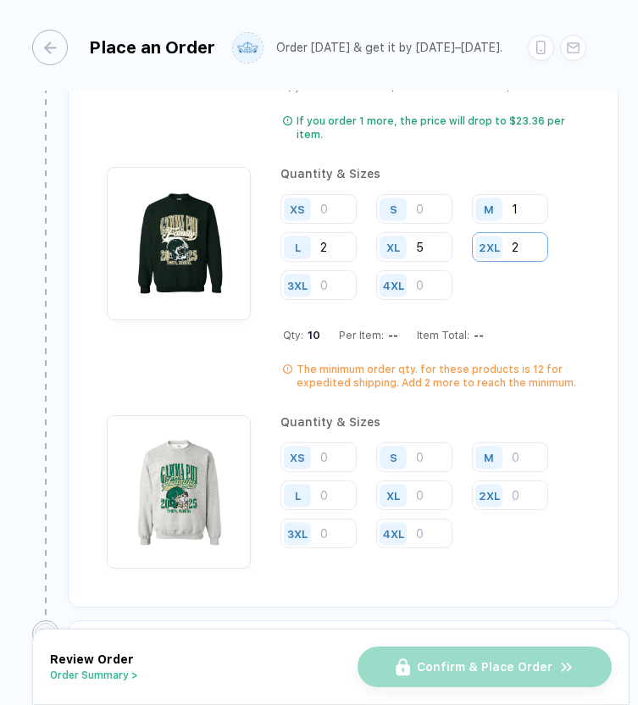
click at [526, 247] on input "2" at bounding box center [510, 247] width 76 height 30
type input "3"
click at [433, 246] on input "5" at bounding box center [414, 247] width 76 height 30
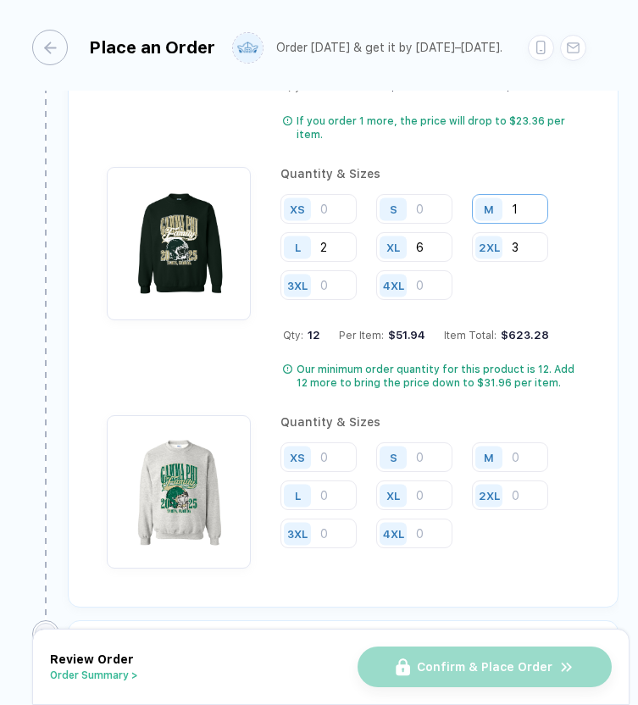
type input "6"
click at [528, 209] on input "1" at bounding box center [510, 209] width 76 height 30
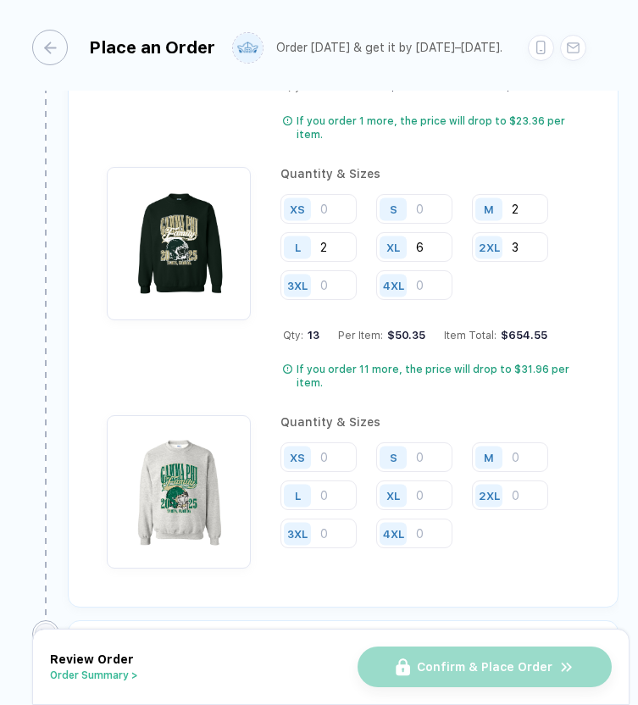
scroll to position [3255, 0]
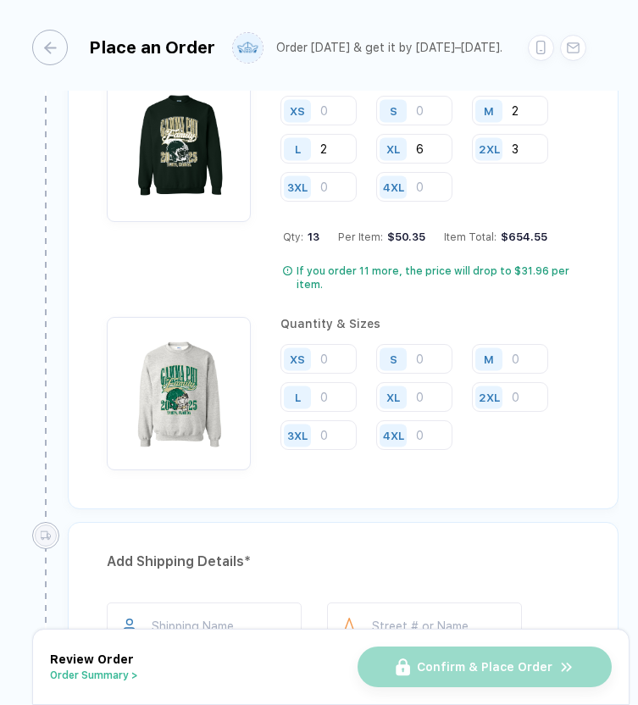
type input "2"
click at [352, 397] on input "number" at bounding box center [318, 397] width 76 height 30
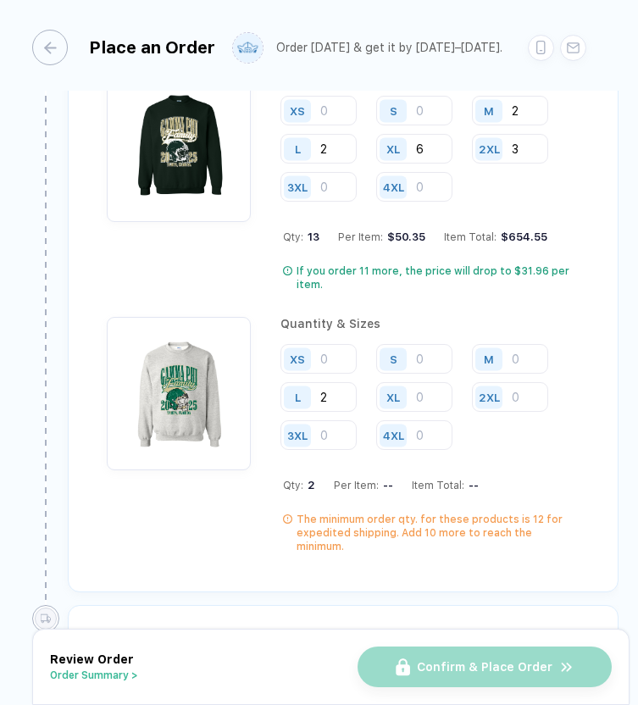
type input "2"
click at [436, 395] on input "number" at bounding box center [414, 397] width 76 height 30
type input "1"
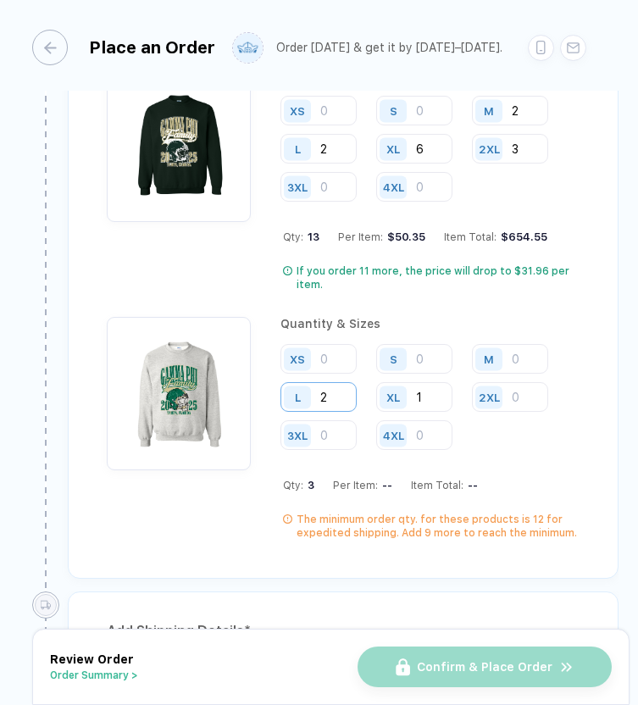
click at [349, 389] on input "2" at bounding box center [318, 397] width 76 height 30
type input "3"
type input "4"
click at [434, 396] on input "1" at bounding box center [414, 397] width 76 height 30
type input "2"
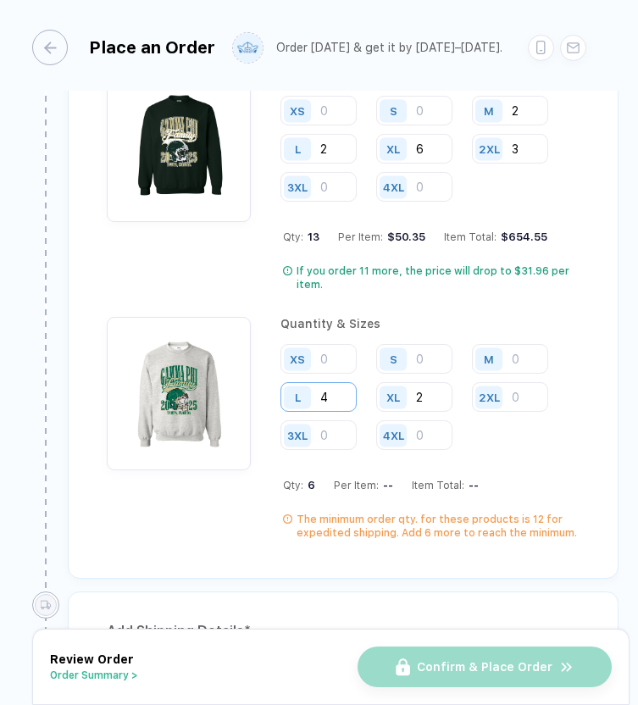
click at [336, 396] on input "4" at bounding box center [318, 397] width 76 height 30
type input "6"
click at [441, 391] on input "2" at bounding box center [414, 397] width 76 height 30
type input "3"
click at [338, 398] on input "6" at bounding box center [318, 397] width 76 height 30
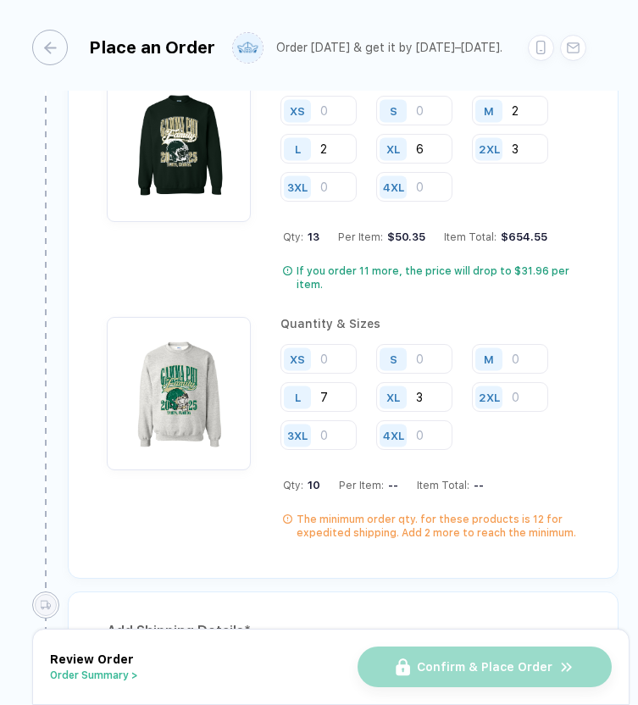
type input "7"
click at [530, 363] on input "number" at bounding box center [510, 359] width 76 height 30
type input "1"
click at [429, 398] on input "3" at bounding box center [414, 397] width 76 height 30
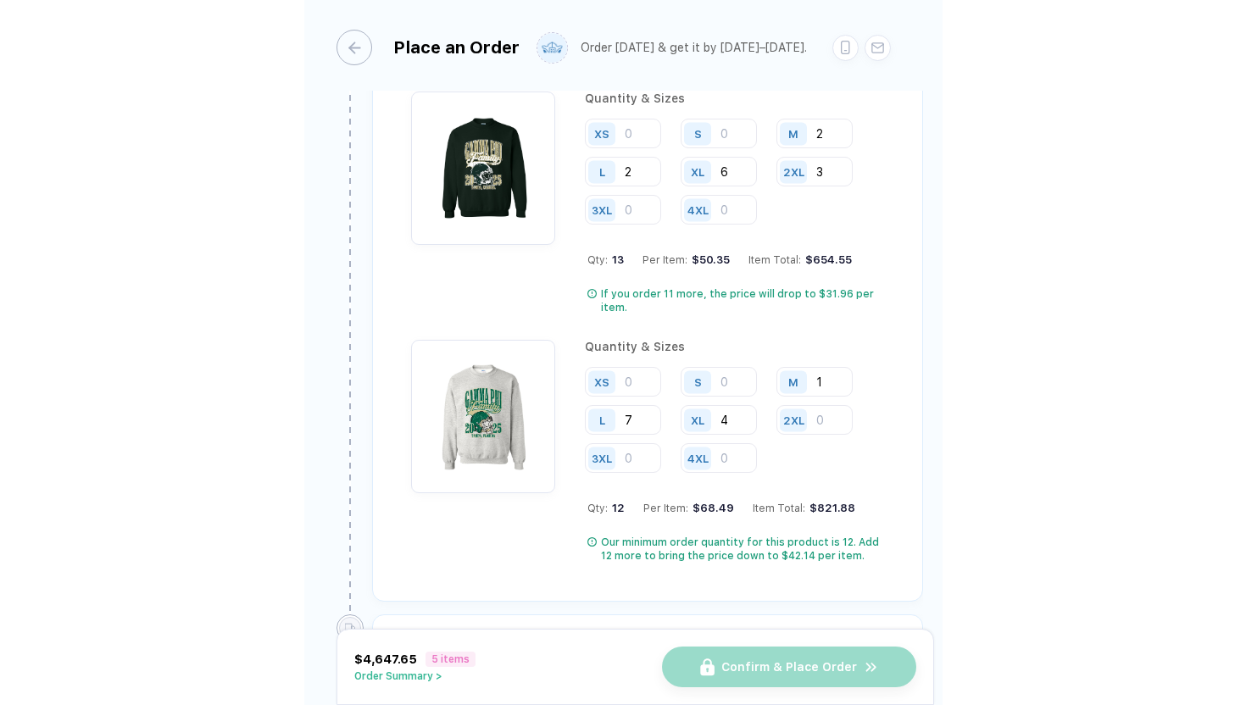
scroll to position [3389, 0]
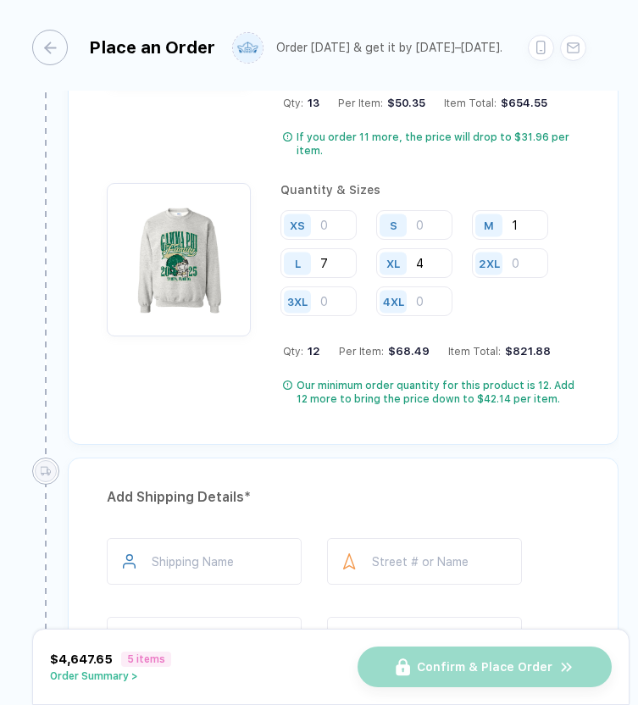
type input "4"
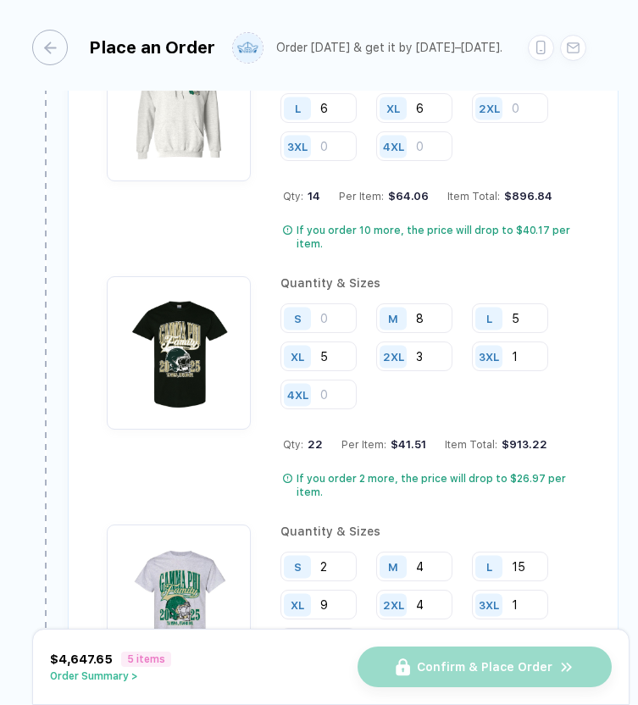
scroll to position [2552, 0]
click at [524, 315] on input "5" at bounding box center [510, 317] width 76 height 30
type input "6"
click at [348, 352] on input "5" at bounding box center [318, 356] width 76 height 30
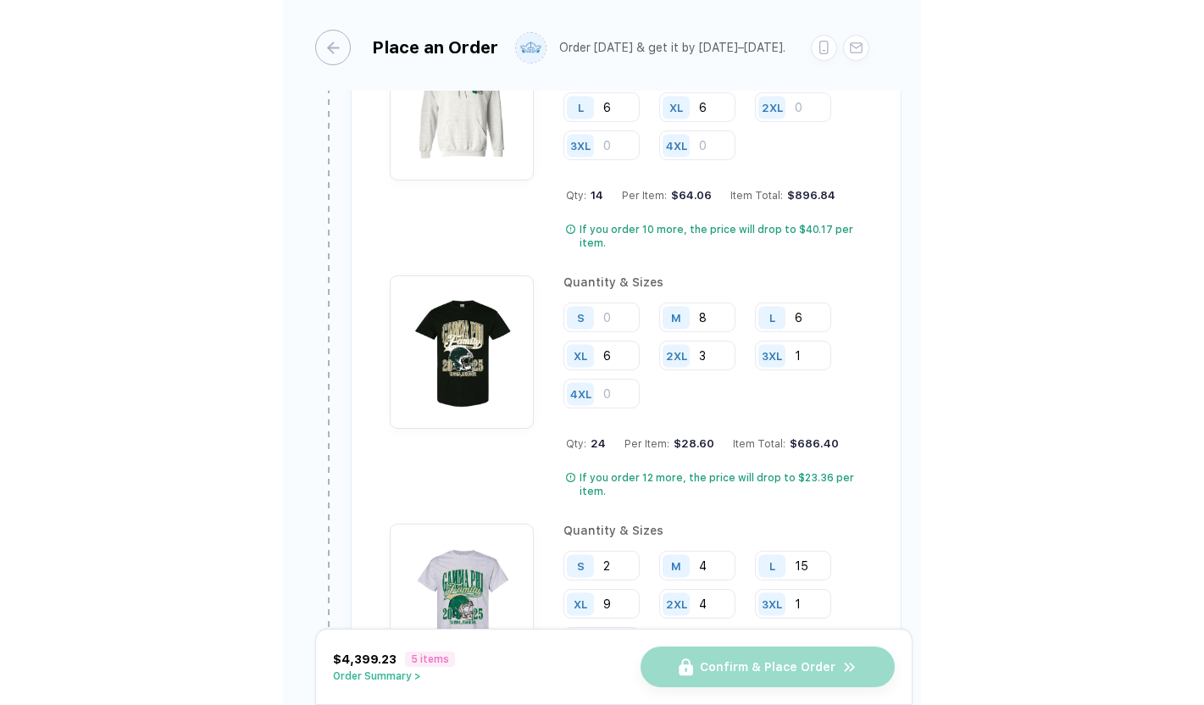
scroll to position [2569, 0]
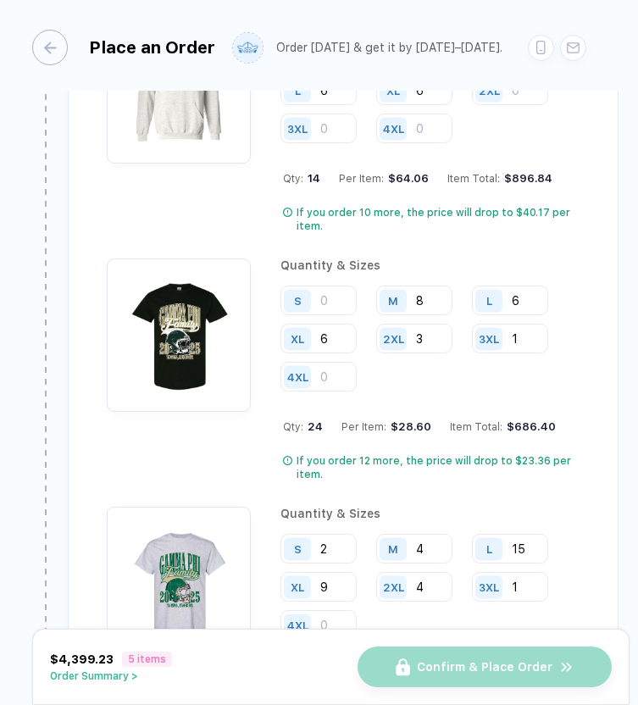
type input "6"
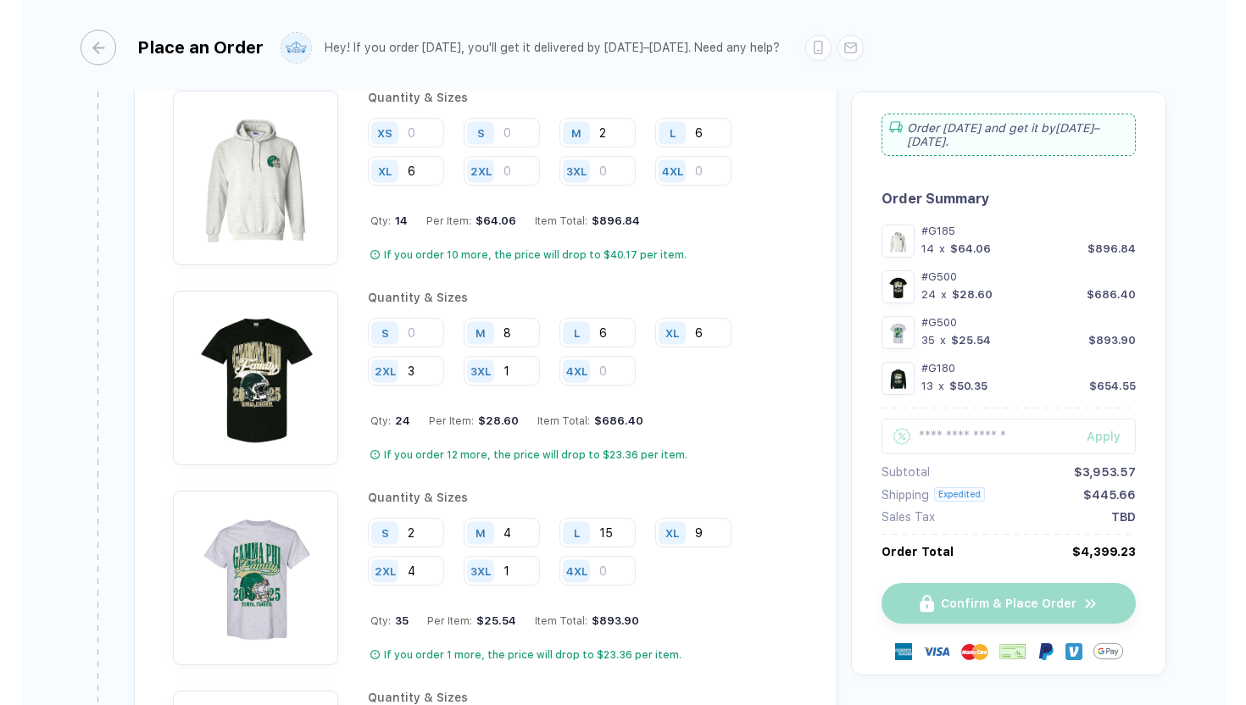
scroll to position [2478, 0]
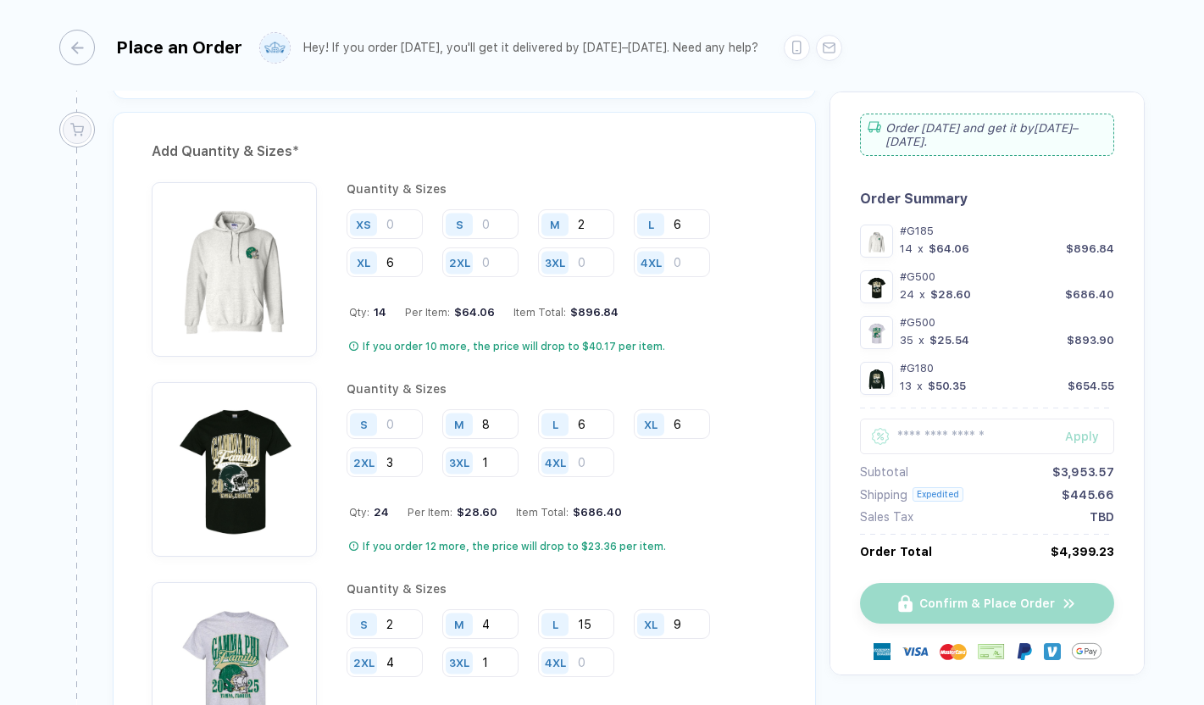
click at [1196, 97] on div "**********" at bounding box center [602, 354] width 1204 height 708
